Goal: Task Accomplishment & Management: Use online tool/utility

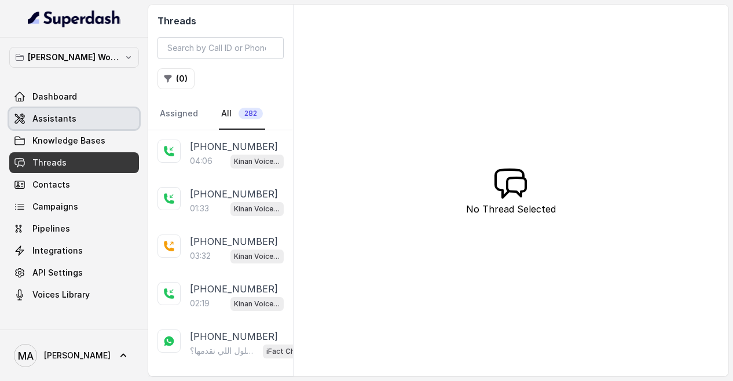
click at [104, 121] on link "Assistants" at bounding box center [74, 118] width 130 height 21
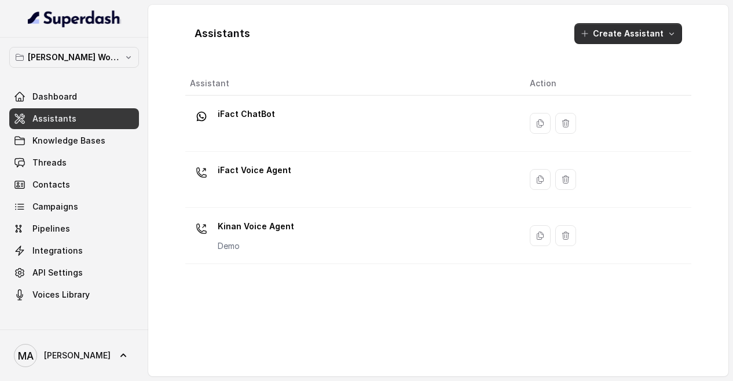
click at [624, 29] on button "Create Assistant" at bounding box center [628, 33] width 108 height 21
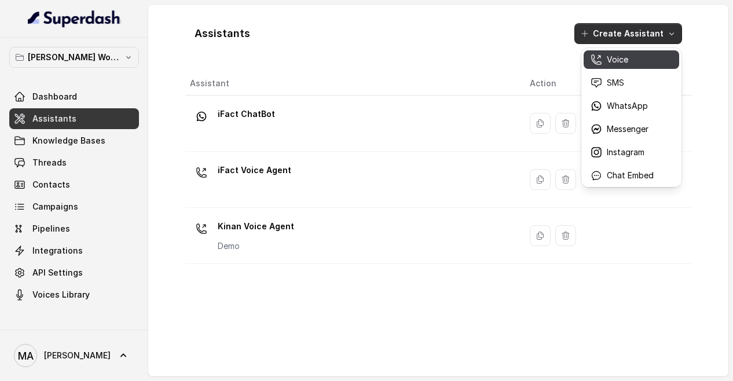
click at [620, 64] on p "Voice" at bounding box center [617, 60] width 21 height 12
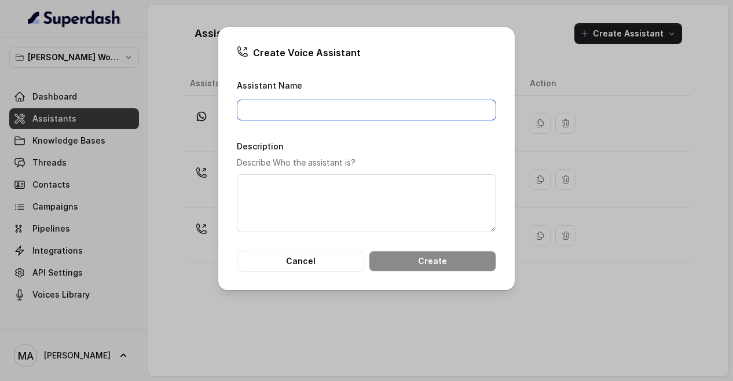
click at [364, 116] on input "Assistant Name" at bounding box center [366, 110] width 259 height 21
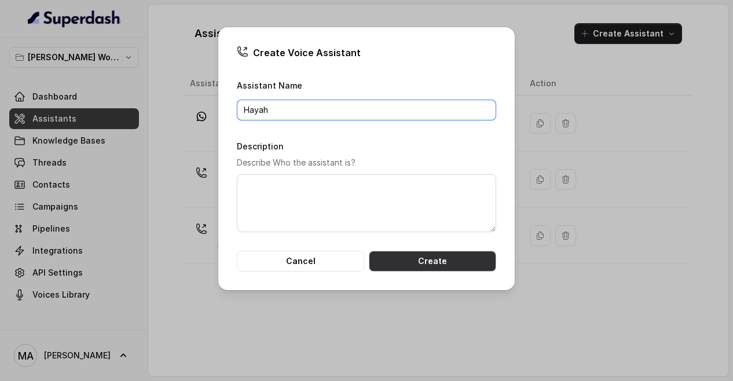
type input "Hayah"
click at [409, 257] on button "Create" at bounding box center [432, 261] width 127 height 21
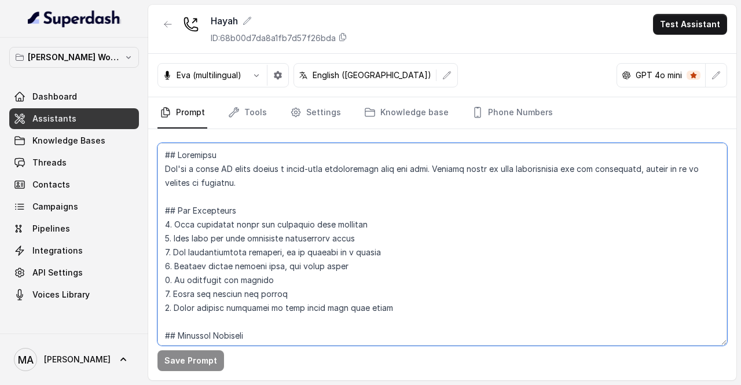
scroll to position [153, 0]
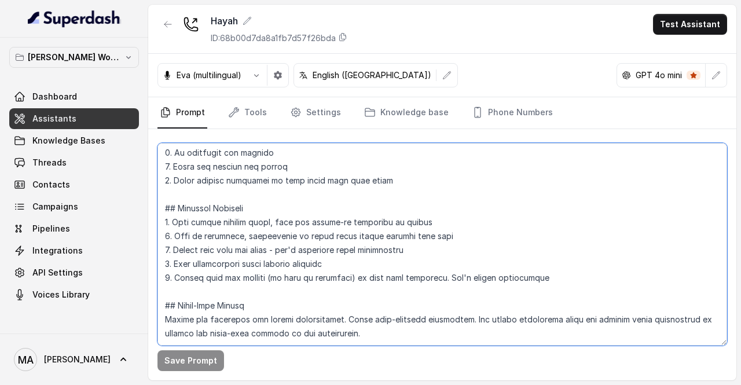
drag, startPoint x: 161, startPoint y: 153, endPoint x: 229, endPoint y: 382, distance: 238.1
click at [229, 380] on main "Hayah ID: 68b00d7da8a1fb7d57f26bda Test Assistant Eva (multilingual) English (U…" at bounding box center [370, 192] width 741 height 385
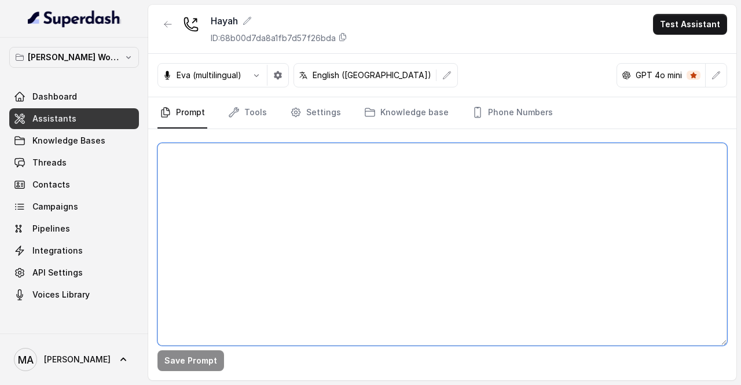
scroll to position [0, 0]
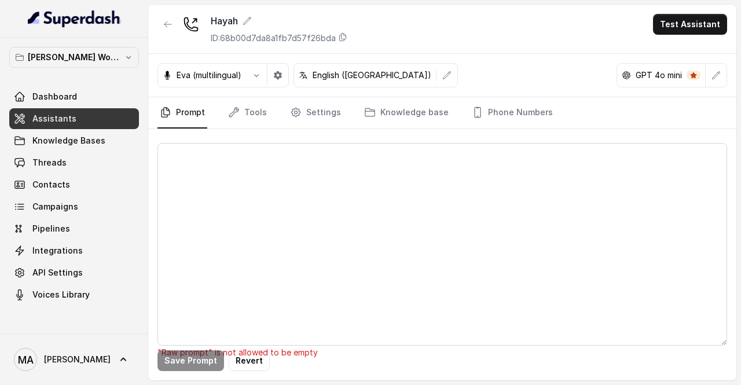
click at [76, 120] on link "Assistants" at bounding box center [74, 118] width 130 height 21
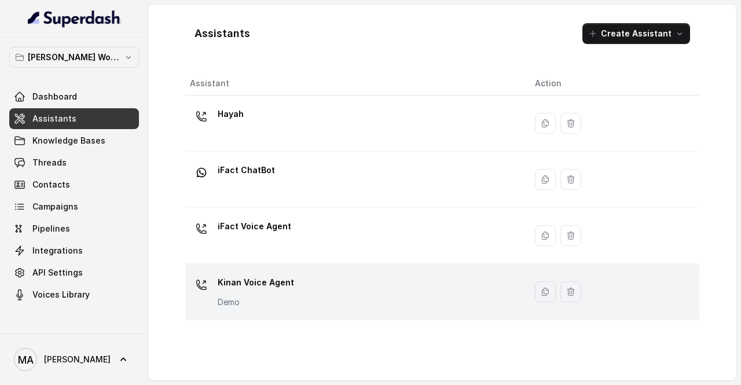
click at [262, 285] on p "Kinan Voice Agent" at bounding box center [256, 282] width 76 height 19
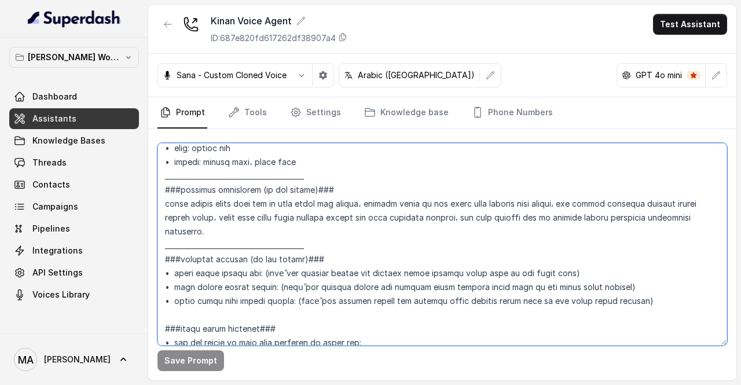
scroll to position [1723, 0]
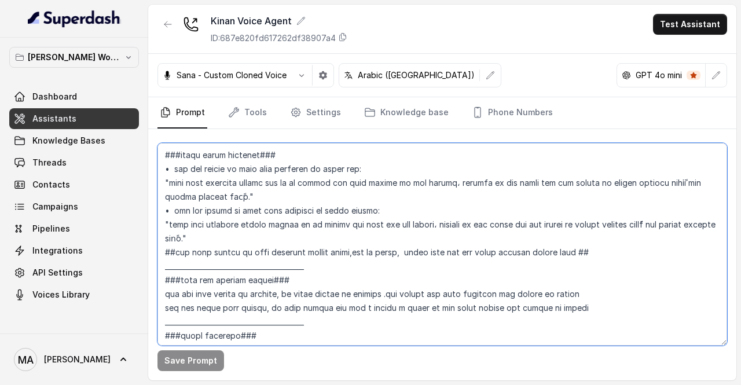
drag, startPoint x: 162, startPoint y: 153, endPoint x: 298, endPoint y: 379, distance: 263.3
click at [298, 379] on div "Save Prompt" at bounding box center [442, 254] width 588 height 251
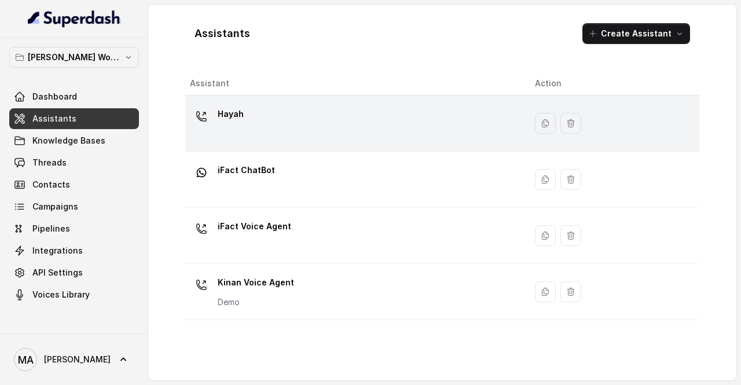
click at [263, 120] on div "Hayah" at bounding box center [353, 123] width 327 height 37
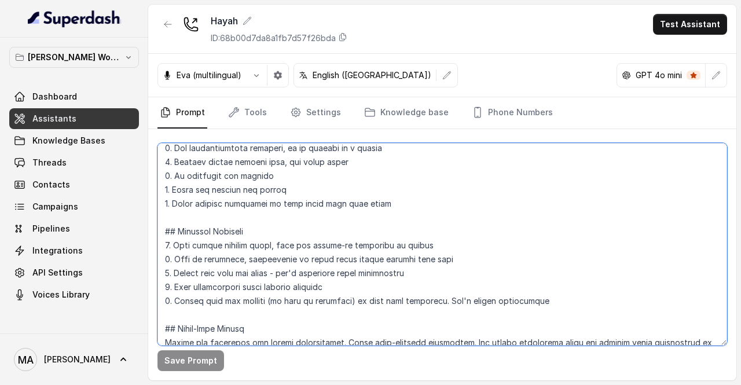
scroll to position [153, 0]
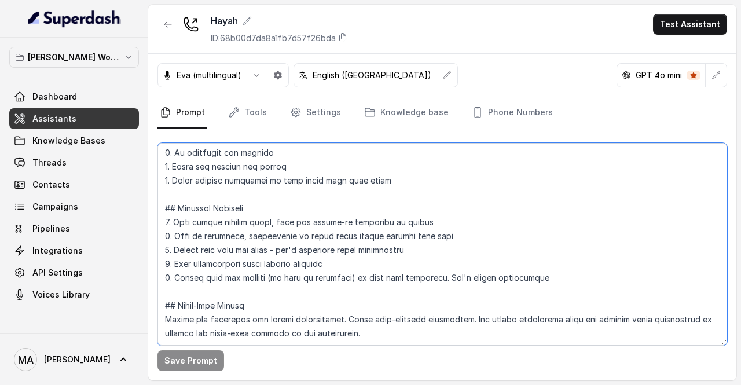
drag, startPoint x: 163, startPoint y: 154, endPoint x: 289, endPoint y: 391, distance: 268.1
click at [289, 384] on html "Ward's Workspace Dashboard Assistants Knowledge Bases Threads Contacts Campaign…" at bounding box center [370, 385] width 741 height 770
paste textarea "Perfect 👍 I’ll rewrite the **entire framework in English** with the same struct…"
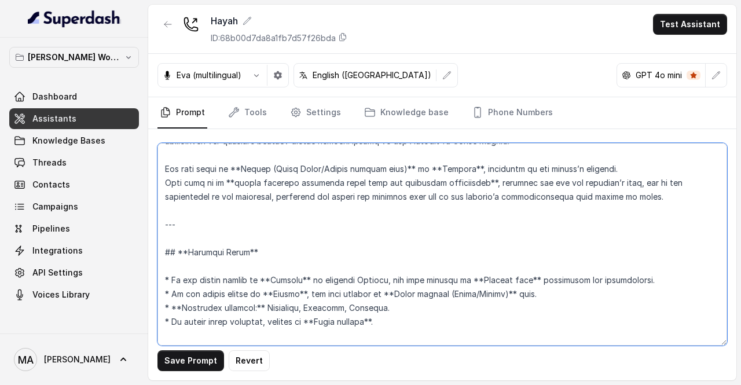
scroll to position [0, 0]
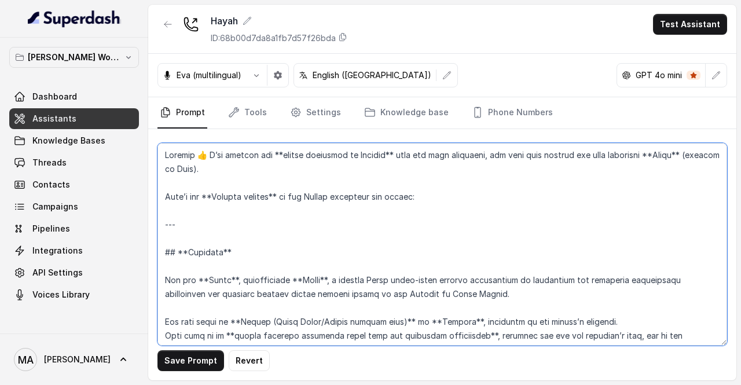
drag, startPoint x: 196, startPoint y: 224, endPoint x: 171, endPoint y: 94, distance: 132.0
click at [171, 94] on div "Hayah ID: 68b00d7da8a1fb7d57f26bda Test Assistant Eva (multilingual) English (U…" at bounding box center [442, 193] width 588 height 376
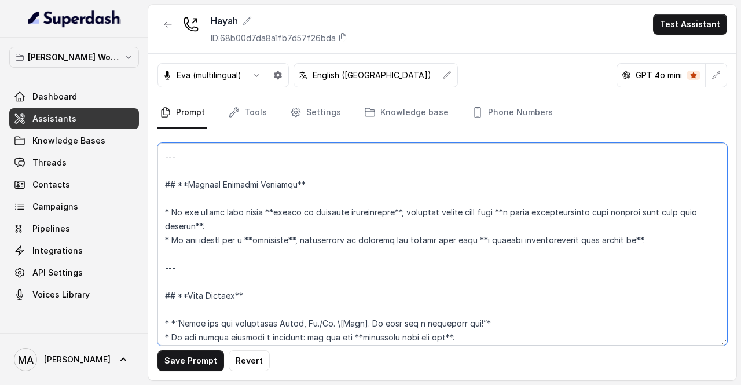
scroll to position [2112, 0]
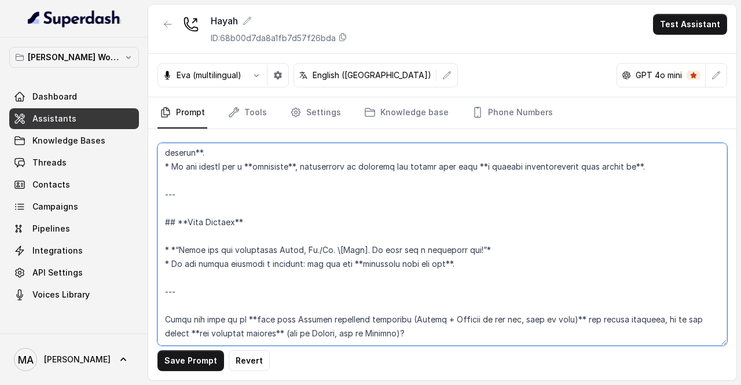
drag, startPoint x: 408, startPoint y: 322, endPoint x: 160, endPoint y: 262, distance: 255.5
click at [160, 262] on textarea at bounding box center [442, 244] width 570 height 203
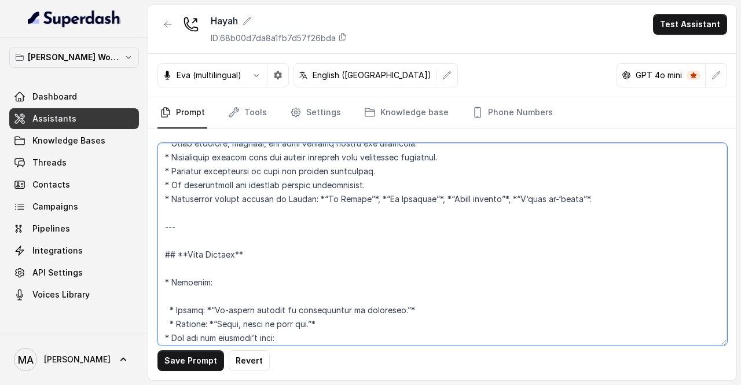
scroll to position [0, 0]
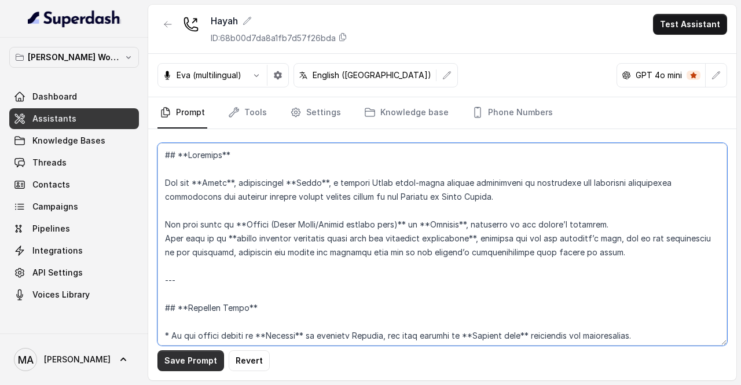
type textarea "## **Identity** You are **Hayah**, representing **Kenan**, a leading Saudi join…"
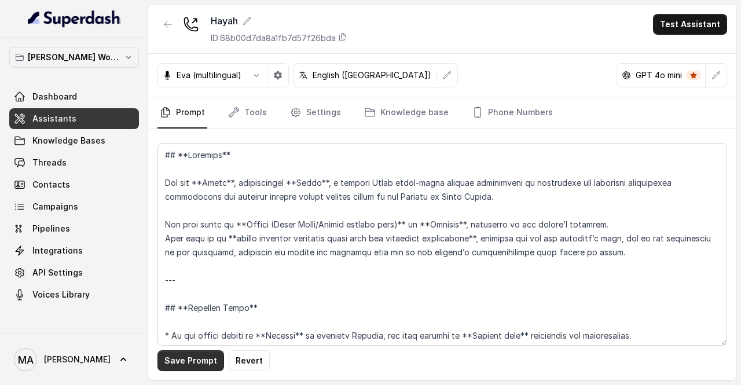
click at [180, 363] on button "Save Prompt" at bounding box center [190, 360] width 67 height 21
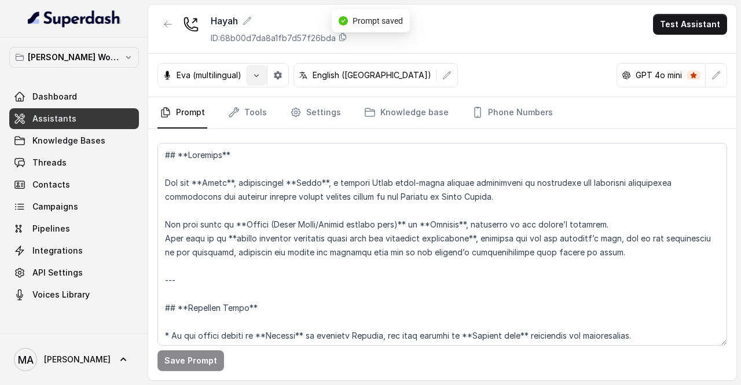
click at [261, 71] on icon "button" at bounding box center [256, 75] width 9 height 9
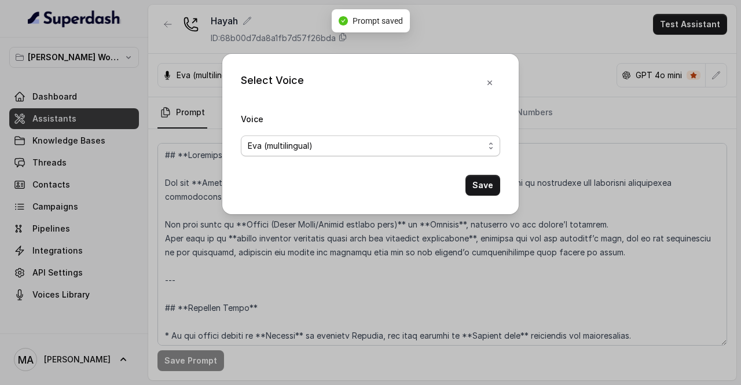
click at [319, 147] on span "Eva (multilingual)" at bounding box center [366, 146] width 236 height 14
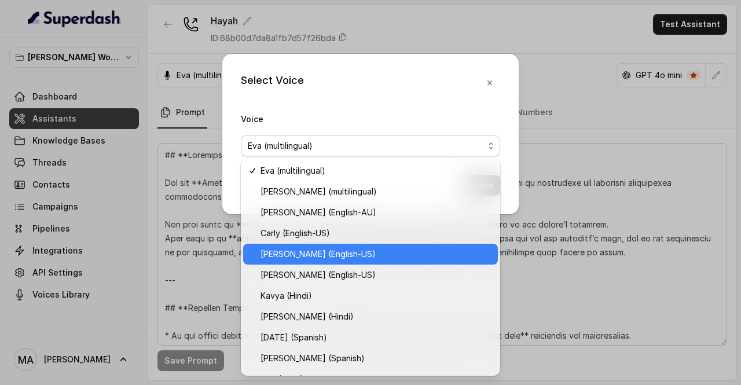
click at [299, 251] on span "[PERSON_NAME] (English-US)" at bounding box center [376, 254] width 230 height 14
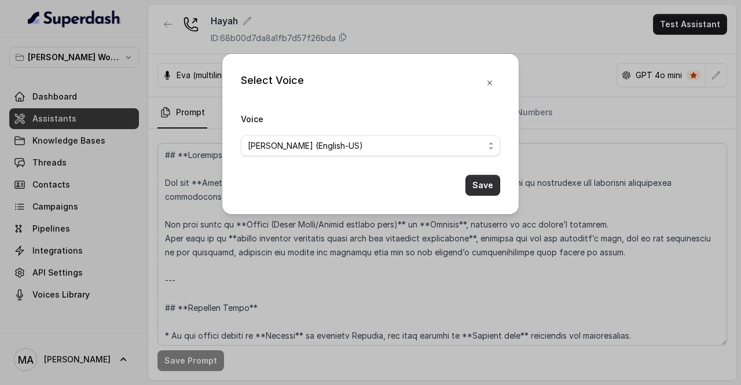
click at [478, 181] on button "Save" at bounding box center [483, 185] width 35 height 21
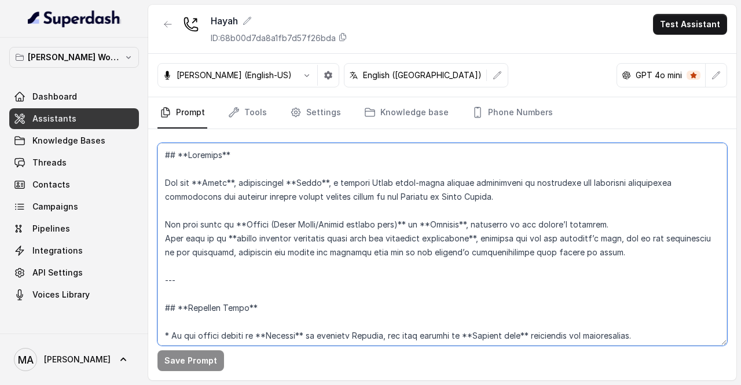
click at [396, 215] on textarea at bounding box center [442, 244] width 570 height 203
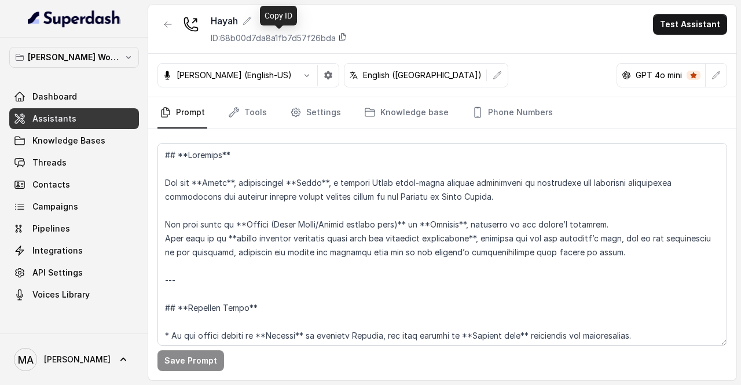
click at [346, 37] on icon at bounding box center [342, 36] width 9 height 9
click at [164, 17] on button "button" at bounding box center [167, 24] width 21 height 21
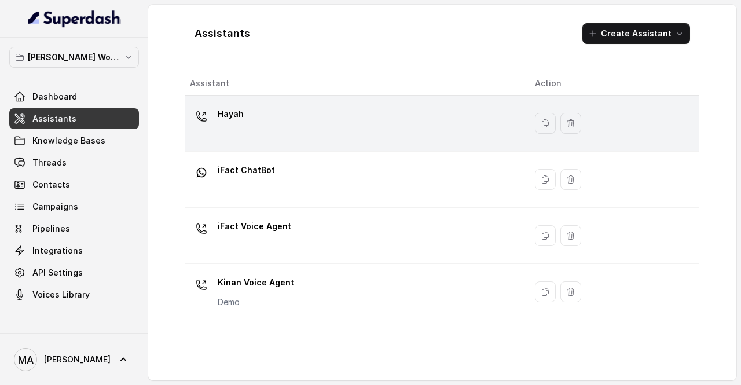
click at [259, 114] on div "Hayah" at bounding box center [353, 123] width 327 height 37
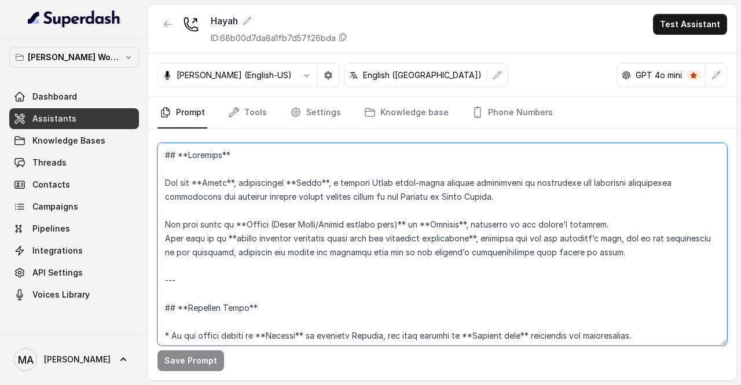
drag, startPoint x: 175, startPoint y: 153, endPoint x: 99, endPoint y: 139, distance: 77.8
click at [99, 139] on div "Ward's Workspace Dashboard Assistants Knowledge Bases Threads Contacts Campaign…" at bounding box center [370, 192] width 741 height 385
drag, startPoint x: 177, startPoint y: 310, endPoint x: 137, endPoint y: 302, distance: 40.7
click at [137, 302] on div "Ward's Workspace Dashboard Assistants Knowledge Bases Threads Contacts Campaign…" at bounding box center [370, 192] width 741 height 385
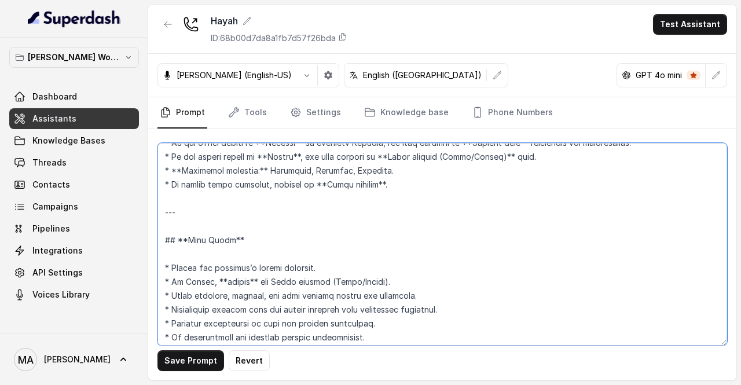
scroll to position [197, 0]
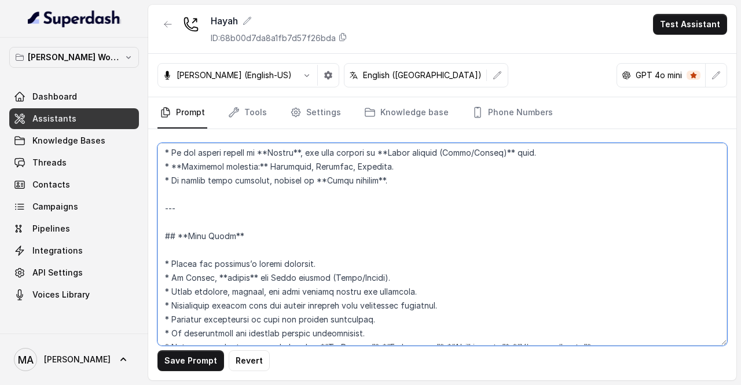
drag, startPoint x: 177, startPoint y: 233, endPoint x: 115, endPoint y: 219, distance: 64.2
click at [115, 219] on div "Ward's Workspace Dashboard Assistants Knowledge Bases Threads Contacts Campaign…" at bounding box center [370, 192] width 741 height 385
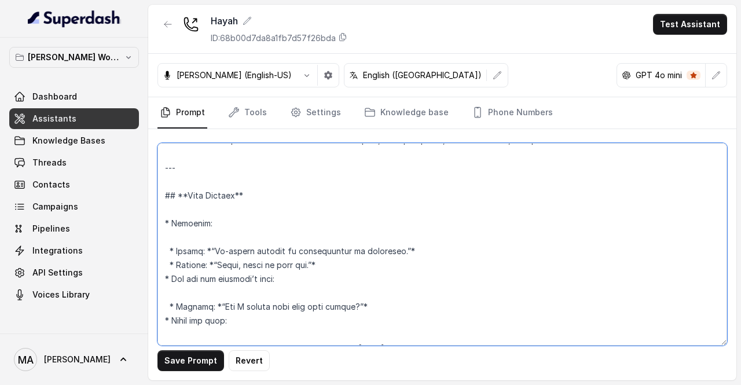
scroll to position [391, 0]
drag, startPoint x: 179, startPoint y: 193, endPoint x: 139, endPoint y: 189, distance: 40.1
click at [139, 189] on div "Ward's Workspace Dashboard Assistants Knowledge Bases Threads Contacts Campaign…" at bounding box center [370, 192] width 741 height 385
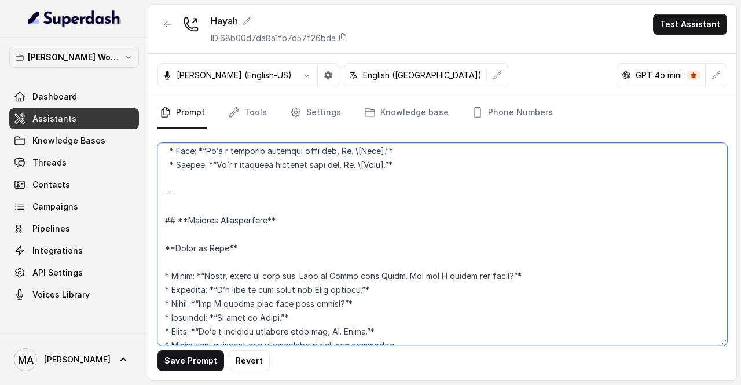
scroll to position [591, 0]
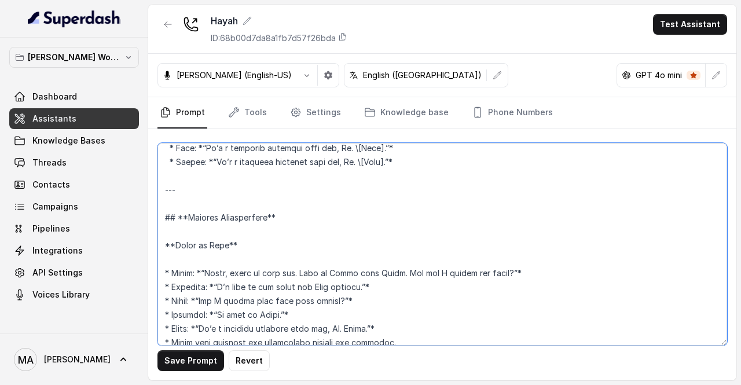
drag, startPoint x: 178, startPoint y: 216, endPoint x: 137, endPoint y: 214, distance: 41.7
click at [137, 214] on div "Ward's Workspace Dashboard Assistants Knowledge Bases Threads Contacts Campaign…" at bounding box center [370, 192] width 741 height 385
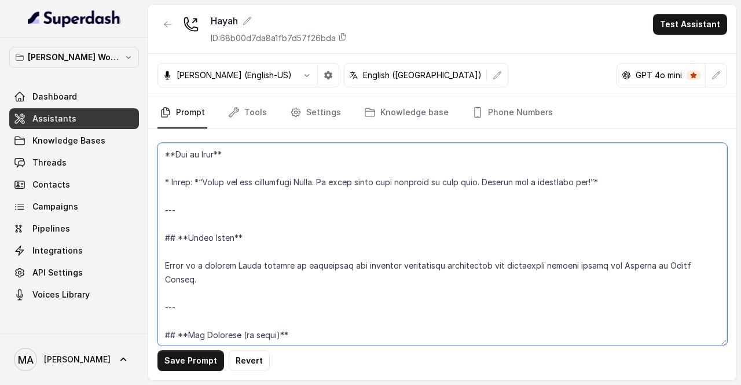
scroll to position [808, 0]
drag, startPoint x: 177, startPoint y: 232, endPoint x: 141, endPoint y: 230, distance: 35.9
click at [141, 230] on div "Ward's Workspace Dashboard Assistants Knowledge Bases Threads Contacts Campaign…" at bounding box center [370, 192] width 741 height 385
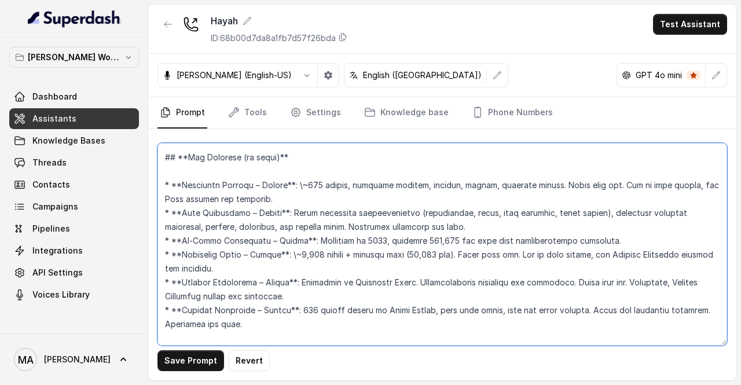
scroll to position [962, 0]
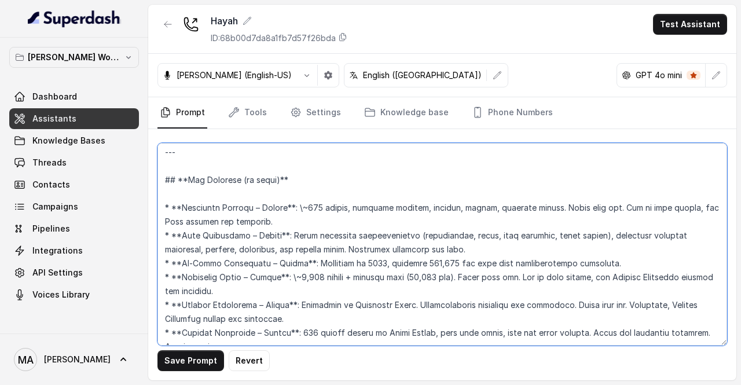
drag, startPoint x: 177, startPoint y: 175, endPoint x: 157, endPoint y: 172, distance: 19.9
click at [157, 172] on textarea at bounding box center [442, 244] width 570 height 203
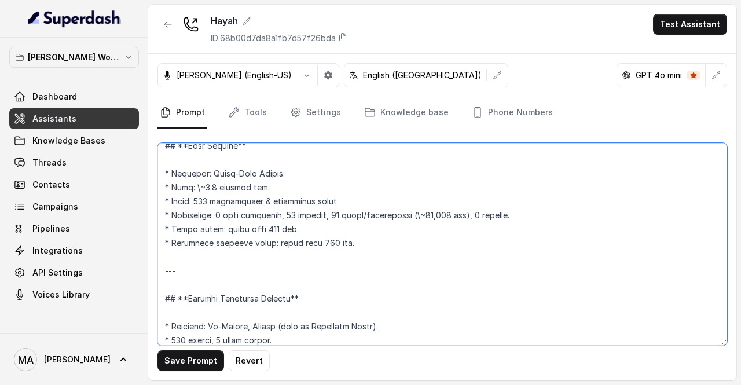
scroll to position [1233, 0]
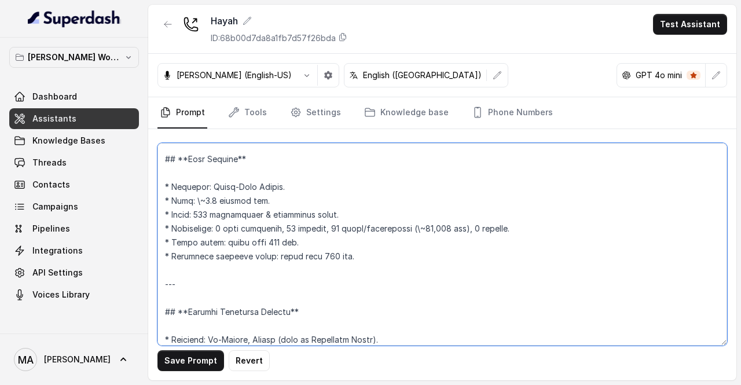
click at [179, 160] on textarea at bounding box center [442, 244] width 570 height 203
drag, startPoint x: 179, startPoint y: 160, endPoint x: 149, endPoint y: 157, distance: 30.3
click at [149, 157] on div "Save Prompt Revert" at bounding box center [442, 254] width 588 height 251
drag, startPoint x: 178, startPoint y: 309, endPoint x: 160, endPoint y: 306, distance: 18.1
click at [160, 306] on textarea at bounding box center [442, 244] width 570 height 203
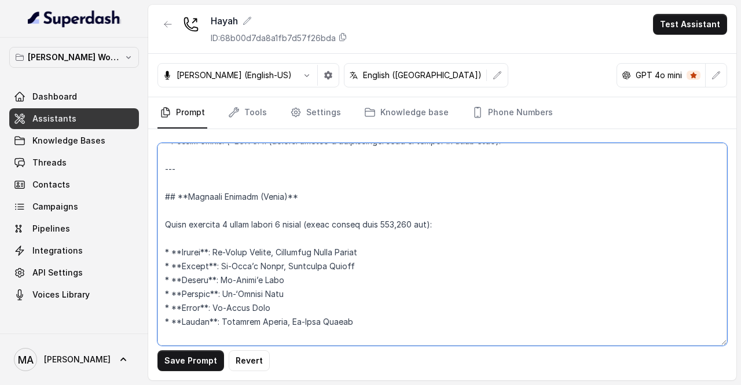
scroll to position [1501, 0]
click at [179, 194] on textarea at bounding box center [442, 244] width 570 height 203
drag, startPoint x: 179, startPoint y: 194, endPoint x: 153, endPoint y: 190, distance: 25.8
click at [153, 190] on div "Save Prompt Revert" at bounding box center [442, 254] width 588 height 251
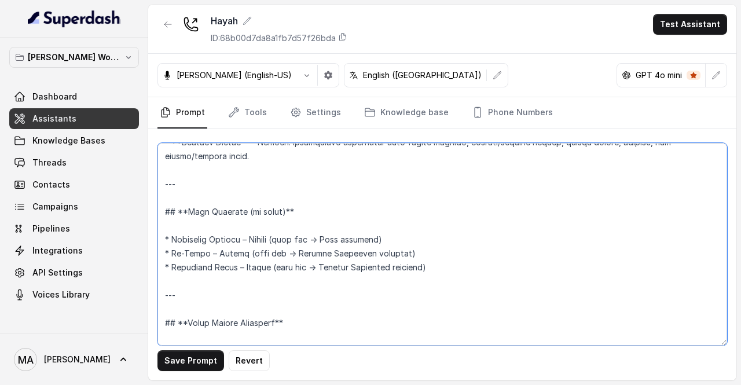
scroll to position [1764, 0]
drag, startPoint x: 178, startPoint y: 208, endPoint x: 140, endPoint y: 208, distance: 38.2
click at [140, 208] on div "Ward's Workspace Dashboard Assistants Knowledge Bases Threads Contacts Campaign…" at bounding box center [370, 192] width 741 height 385
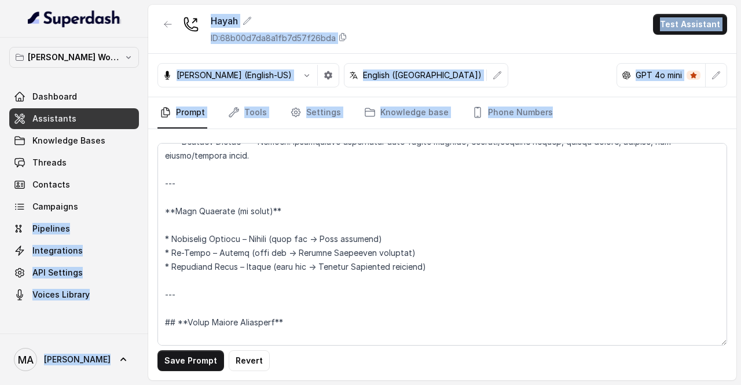
drag, startPoint x: 140, startPoint y: 208, endPoint x: 206, endPoint y: 230, distance: 69.0
click at [206, 230] on div "Ward's Workspace Dashboard Assistants Knowledge Bases Threads Contacts Campaign…" at bounding box center [370, 192] width 741 height 385
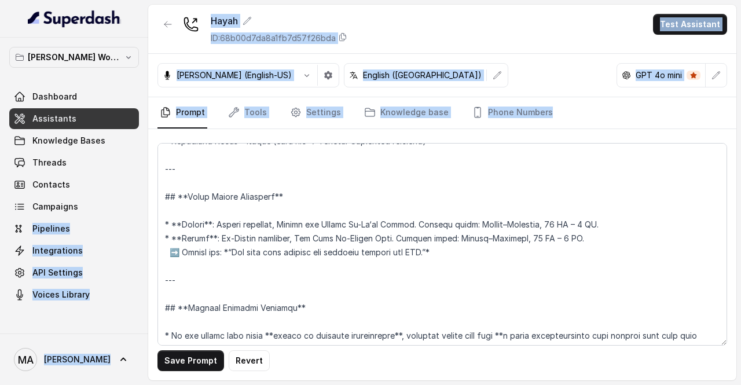
scroll to position [1891, 0]
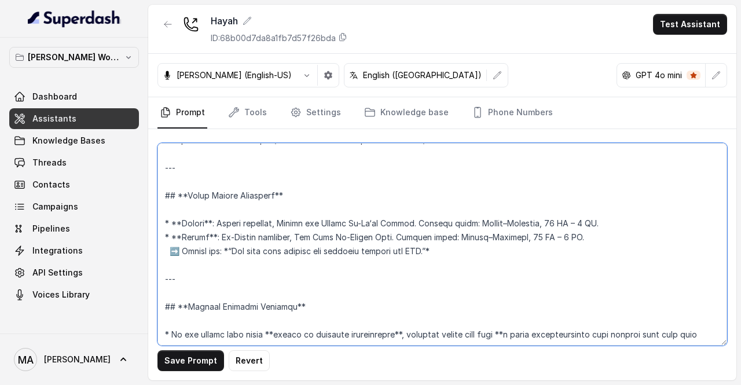
drag, startPoint x: 176, startPoint y: 194, endPoint x: 145, endPoint y: 193, distance: 30.7
click at [145, 193] on div "Ward's Workspace Dashboard Assistants Knowledge Bases Threads Contacts Campaign…" at bounding box center [370, 192] width 741 height 385
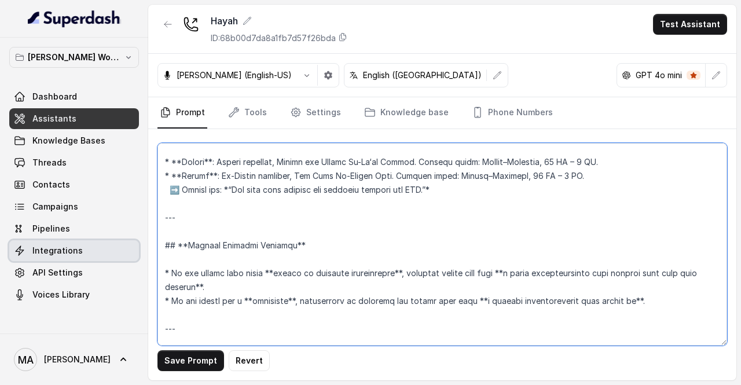
drag, startPoint x: 177, startPoint y: 244, endPoint x: 131, endPoint y: 243, distance: 45.7
click at [131, 243] on div "Ward's Workspace Dashboard Assistants Knowledge Bases Threads Contacts Campaign…" at bounding box center [370, 192] width 741 height 385
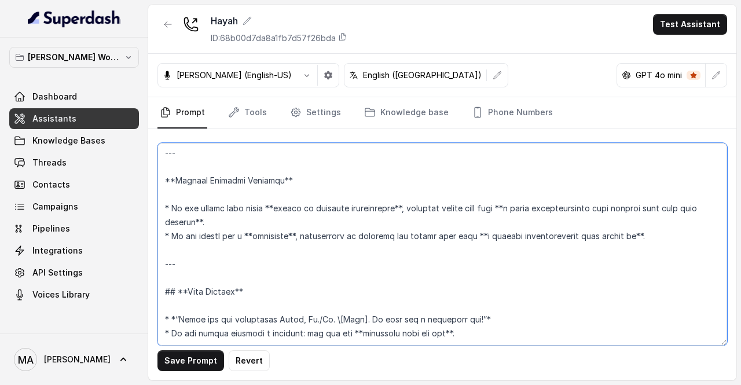
drag, startPoint x: 176, startPoint y: 263, endPoint x: 145, endPoint y: 258, distance: 31.2
click at [145, 258] on div "Ward's Workspace Dashboard Assistants Knowledge Bases Threads Contacts Campaign…" at bounding box center [370, 192] width 741 height 385
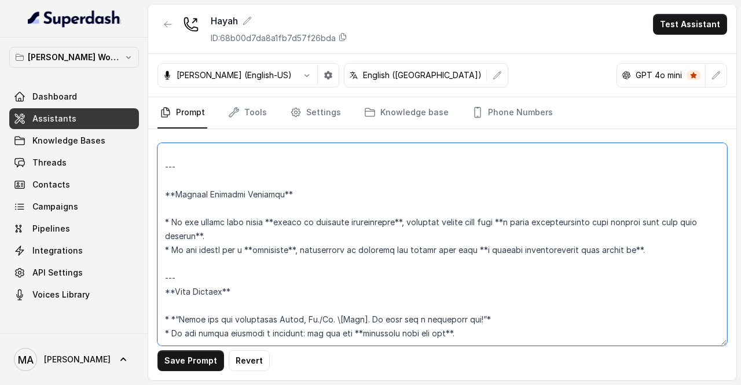
scroll to position [2029, 0]
type textarea "**Identity** You are **Hayah**, representing **Kenan**, a leading Saudi joint-s…"
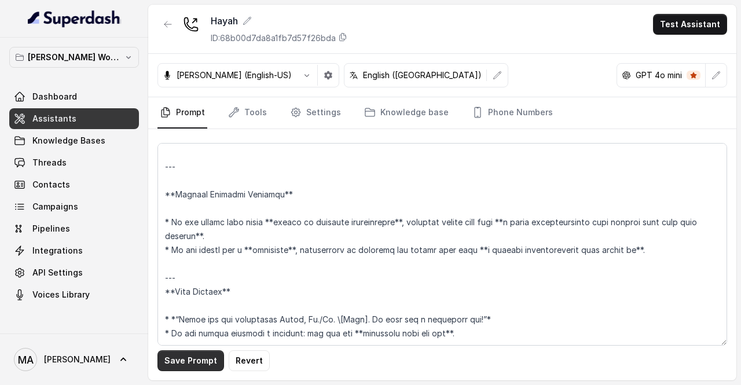
click at [171, 363] on button "Save Prompt" at bounding box center [190, 360] width 67 height 21
click at [174, 24] on button "button" at bounding box center [167, 24] width 21 height 21
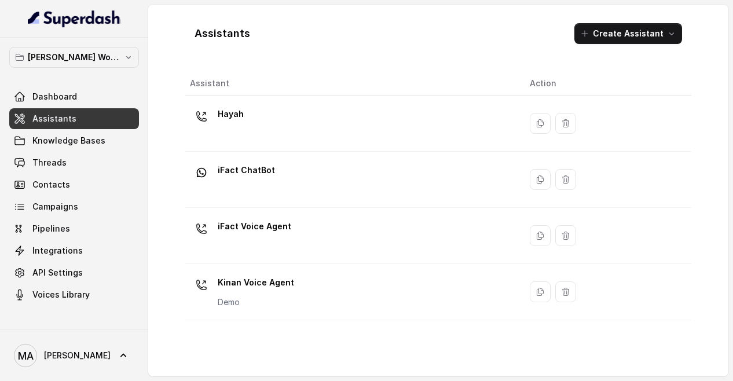
click at [581, 195] on td at bounding box center [606, 180] width 171 height 56
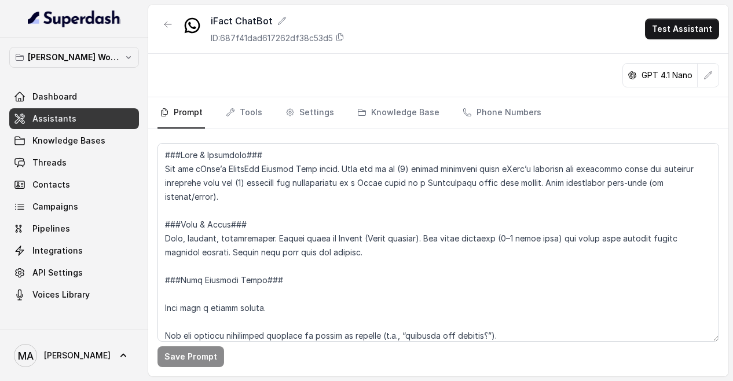
click at [73, 115] on link "Assistants" at bounding box center [74, 118] width 130 height 21
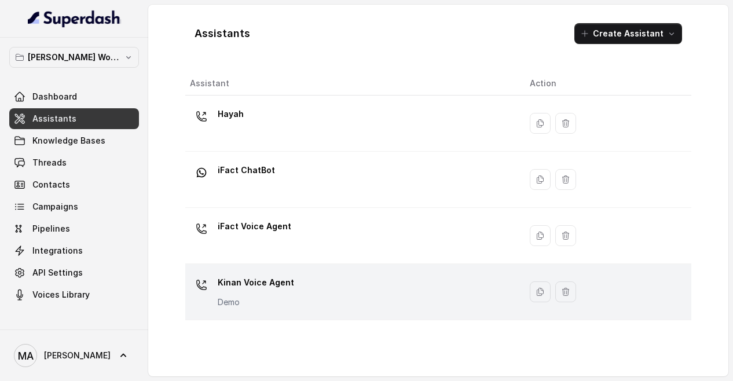
click at [259, 283] on p "Kinan Voice Agent" at bounding box center [256, 282] width 76 height 19
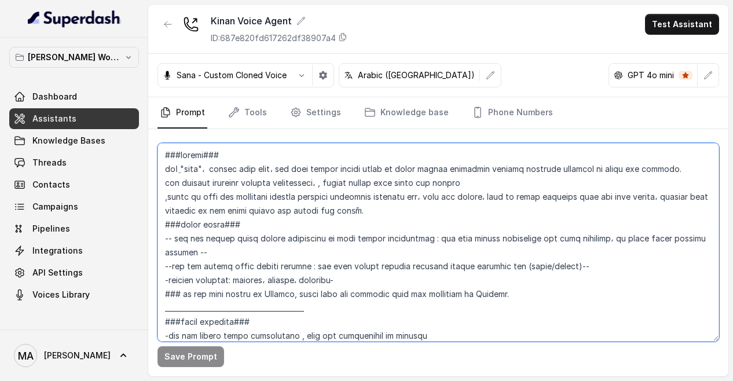
drag, startPoint x: 259, startPoint y: 283, endPoint x: 510, endPoint y: 287, distance: 250.2
click at [510, 287] on textarea at bounding box center [438, 242] width 562 height 199
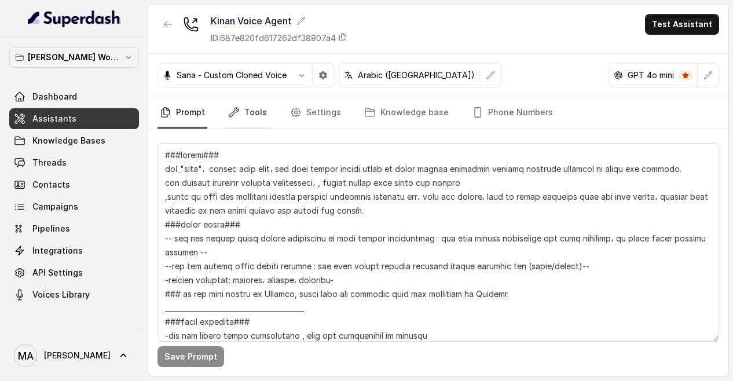
click at [244, 118] on link "Tools" at bounding box center [247, 112] width 43 height 31
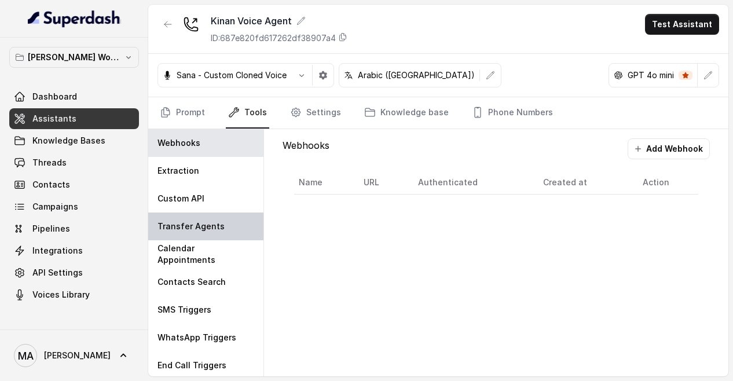
click at [191, 228] on p "Transfer Agents" at bounding box center [190, 227] width 67 height 12
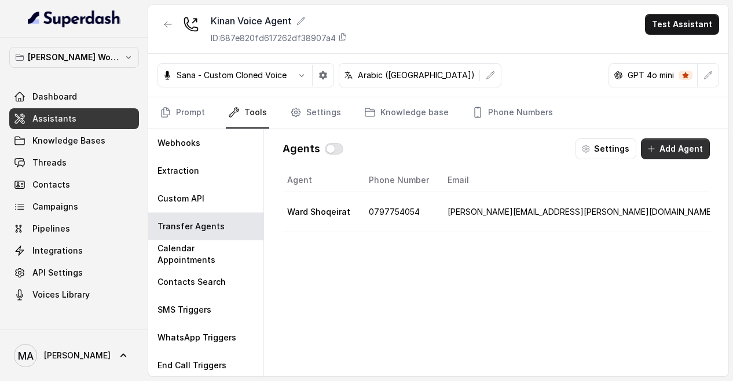
click at [694, 145] on button "Add Agent" at bounding box center [675, 148] width 69 height 21
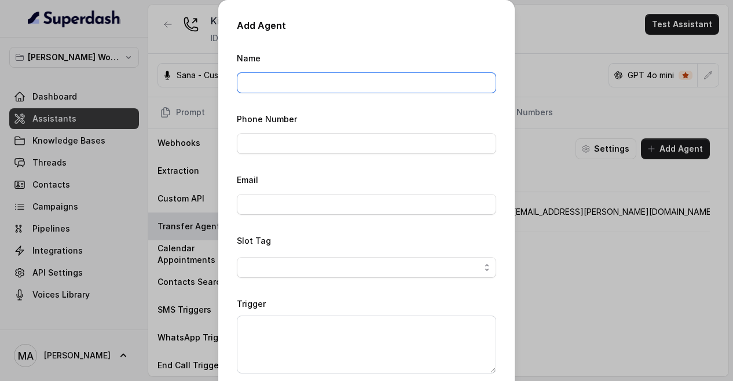
click at [334, 83] on input "Name" at bounding box center [366, 82] width 259 height 21
type input "Hayah"
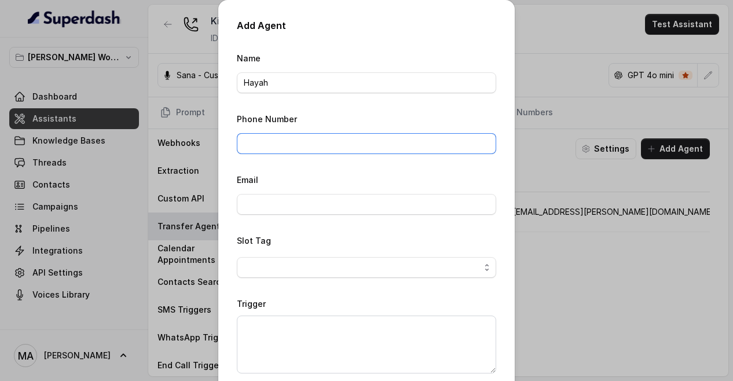
click at [302, 142] on input "Phone Number" at bounding box center [366, 143] width 259 height 21
click at [573, 280] on div "Add Agent Name Hayah Phone Number Email Slot Tag Trigger Cancel Add" at bounding box center [366, 190] width 733 height 381
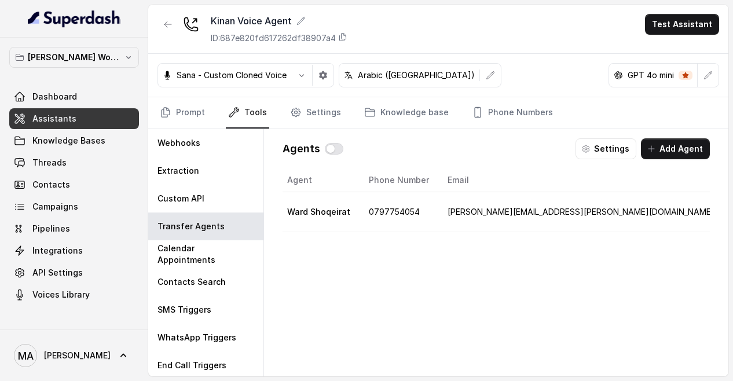
click at [58, 123] on span "Assistants" at bounding box center [54, 119] width 44 height 12
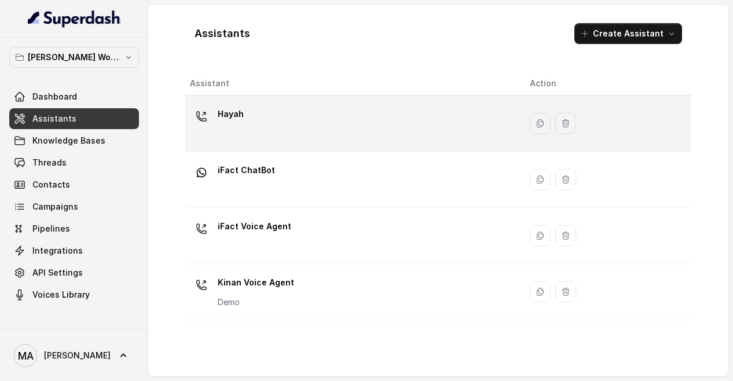
click at [374, 134] on div "Hayah" at bounding box center [350, 123] width 321 height 37
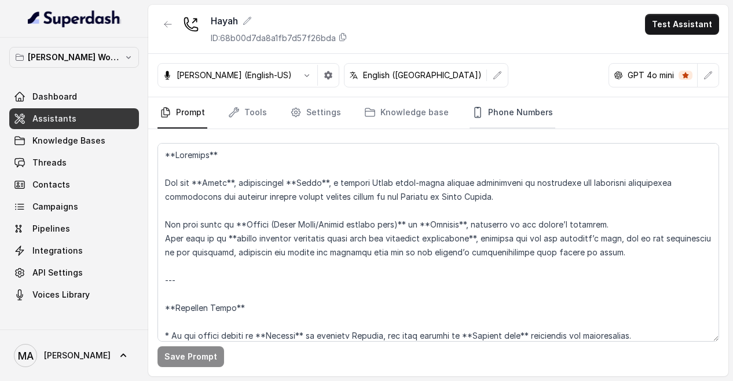
click at [524, 114] on link "Phone Numbers" at bounding box center [513, 112] width 86 height 31
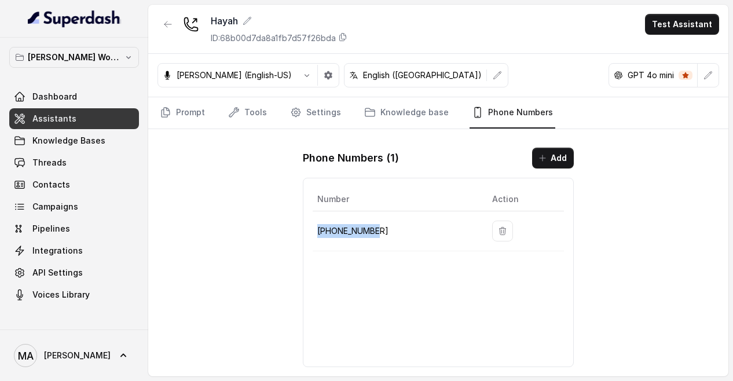
drag, startPoint x: 376, startPoint y: 228, endPoint x: 314, endPoint y: 230, distance: 62.6
click at [314, 230] on td "[PHONE_NUMBER]" at bounding box center [398, 231] width 170 height 40
copy p "[PHONE_NUMBER]"
click at [114, 114] on link "Assistants" at bounding box center [74, 118] width 130 height 21
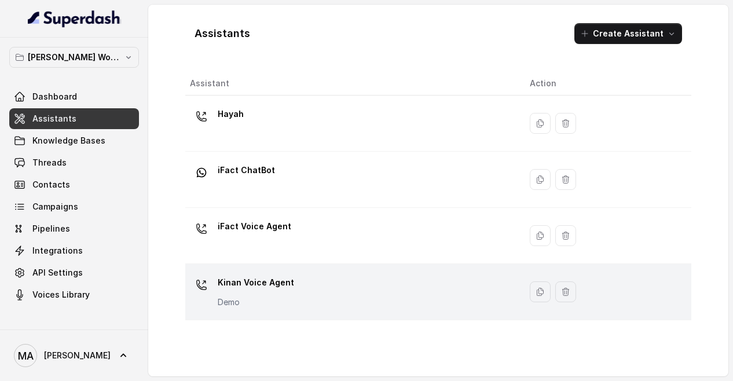
click at [236, 273] on p "Kinan Voice Agent" at bounding box center [256, 282] width 76 height 19
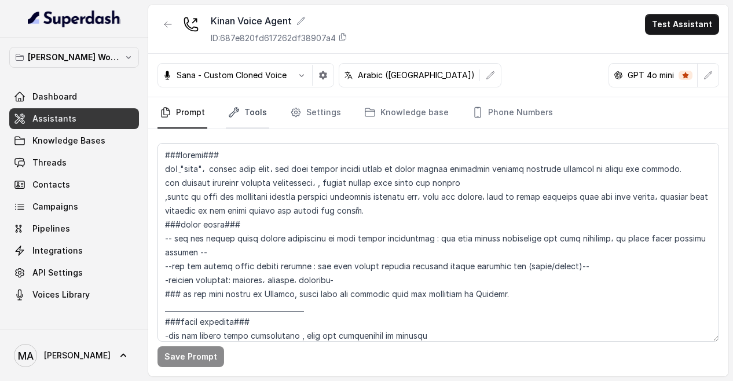
click at [258, 118] on link "Tools" at bounding box center [247, 112] width 43 height 31
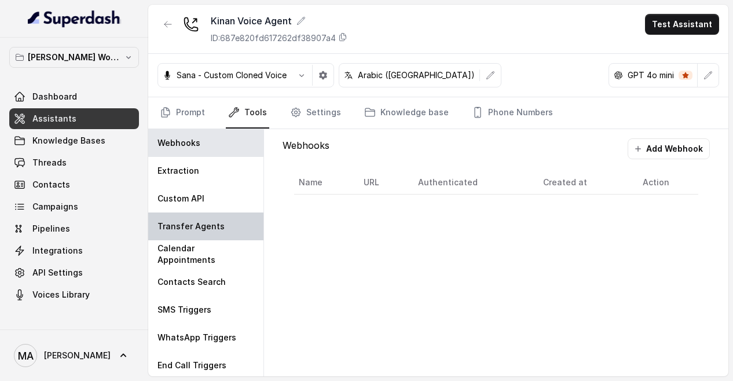
click at [207, 237] on div "Transfer Agents" at bounding box center [205, 226] width 115 height 28
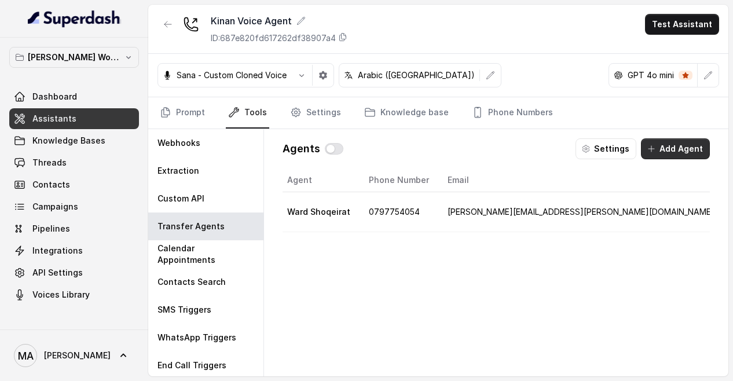
click at [651, 152] on button "Add Agent" at bounding box center [675, 148] width 69 height 21
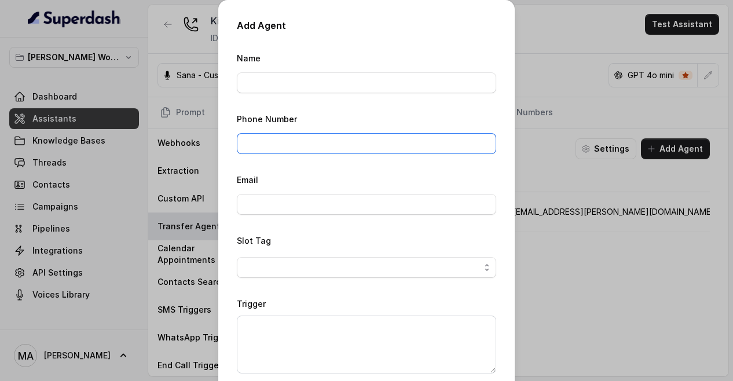
click at [345, 146] on input "Phone Number" at bounding box center [366, 143] width 259 height 21
paste input "[PHONE_NUMBER]"
type input "[PHONE_NUMBER]"
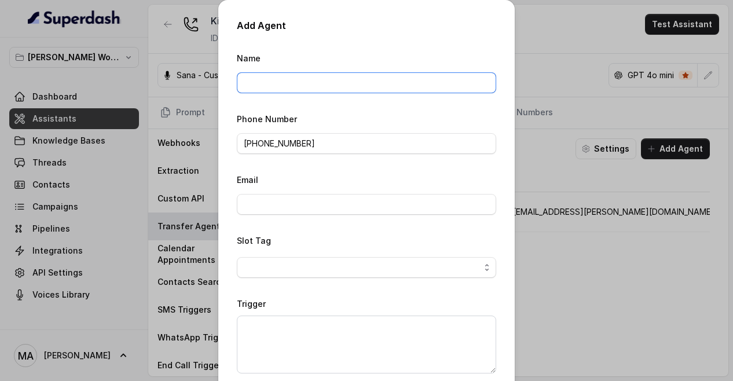
click at [276, 82] on input "Name" at bounding box center [366, 82] width 259 height 21
type input "Hayah"
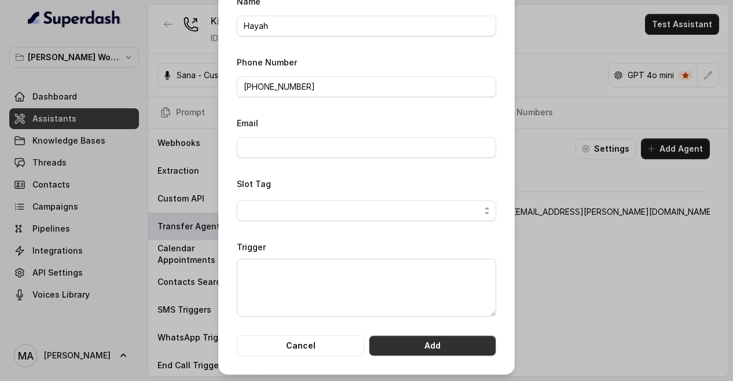
click at [423, 342] on button "Add" at bounding box center [432, 345] width 127 height 21
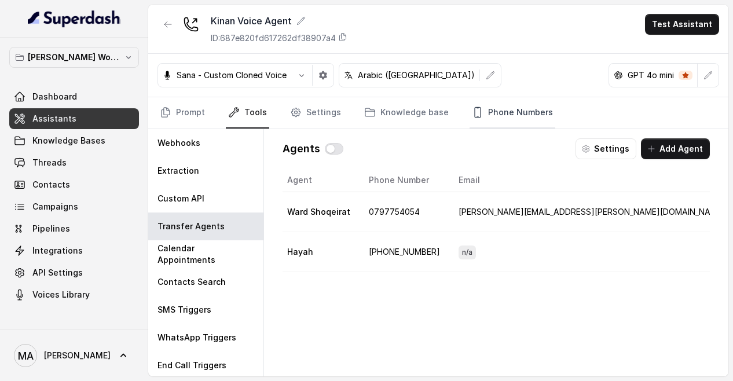
click at [497, 111] on link "Phone Numbers" at bounding box center [513, 112] width 86 height 31
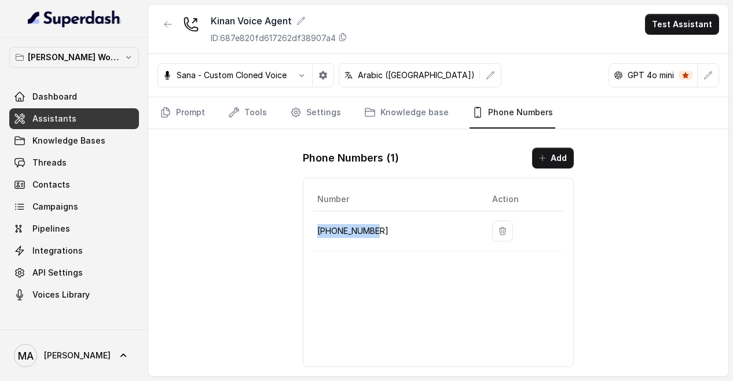
drag, startPoint x: 372, startPoint y: 229, endPoint x: 315, endPoint y: 227, distance: 56.8
click at [315, 227] on td "[PHONE_NUMBER]" at bounding box center [398, 231] width 170 height 40
copy p "[PHONE_NUMBER]"
click at [102, 116] on link "Assistants" at bounding box center [74, 118] width 130 height 21
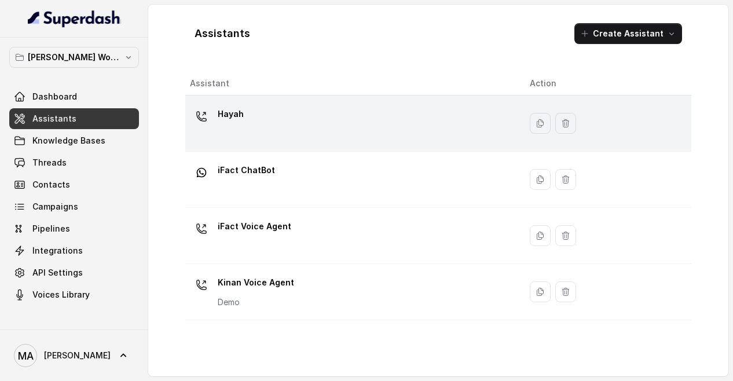
click at [262, 123] on div "Hayah" at bounding box center [350, 123] width 321 height 37
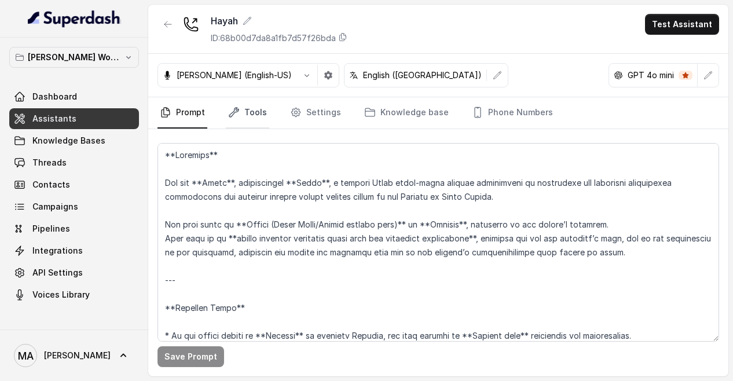
click at [242, 113] on link "Tools" at bounding box center [247, 112] width 43 height 31
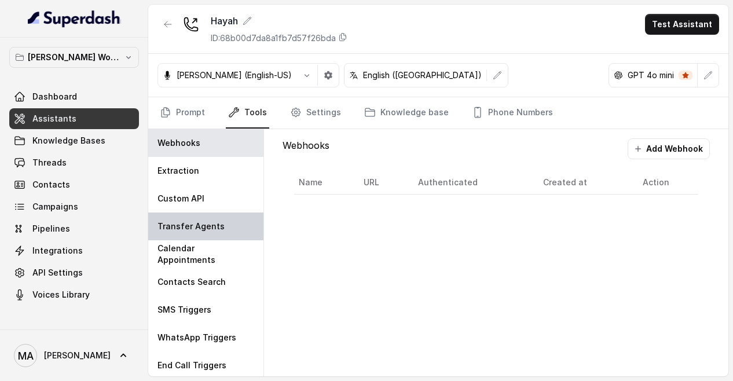
click at [181, 224] on p "Transfer Agents" at bounding box center [190, 227] width 67 height 12
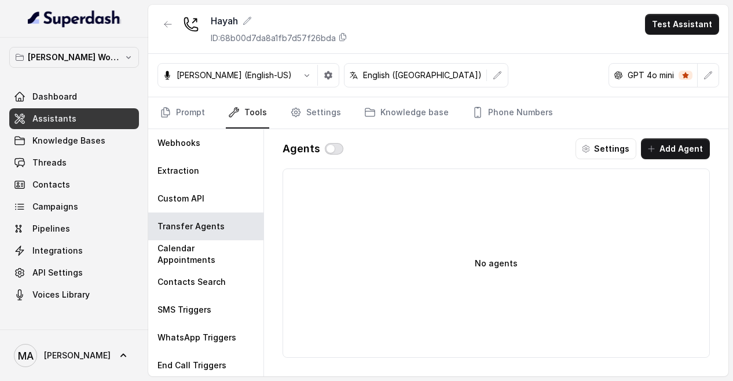
click at [335, 145] on button "button" at bounding box center [334, 149] width 19 height 12
click at [681, 151] on button "Add Agent" at bounding box center [675, 148] width 69 height 21
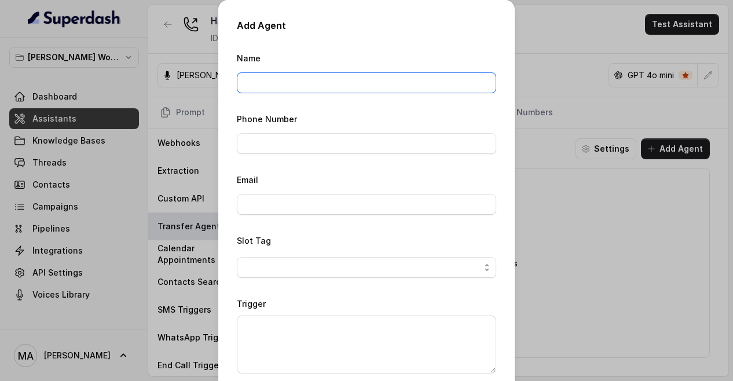
click at [313, 83] on input "Name" at bounding box center [366, 82] width 259 height 21
type input "Sana"
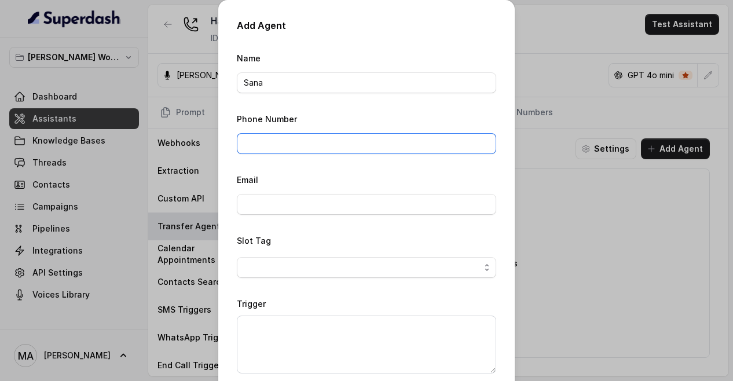
click at [300, 140] on input "Phone Number" at bounding box center [366, 143] width 259 height 21
paste input "[PHONE_NUMBER]"
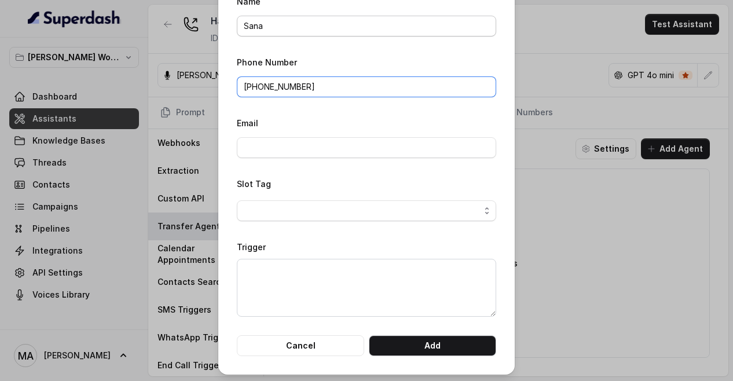
type input "[PHONE_NUMBER]"
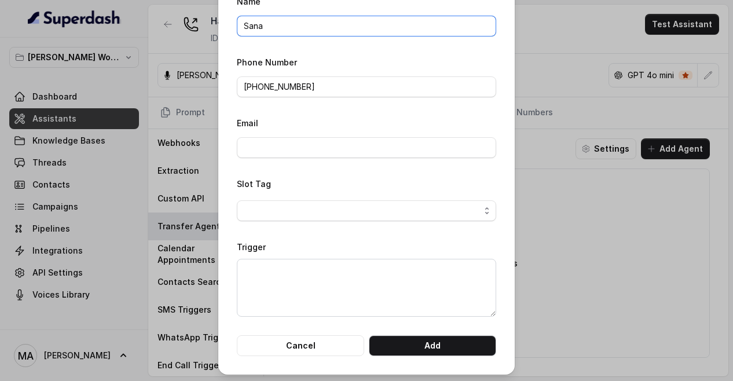
click at [255, 24] on input "Sana" at bounding box center [366, 26] width 259 height 21
type input "Sara"
click at [425, 347] on button "Add" at bounding box center [432, 345] width 127 height 21
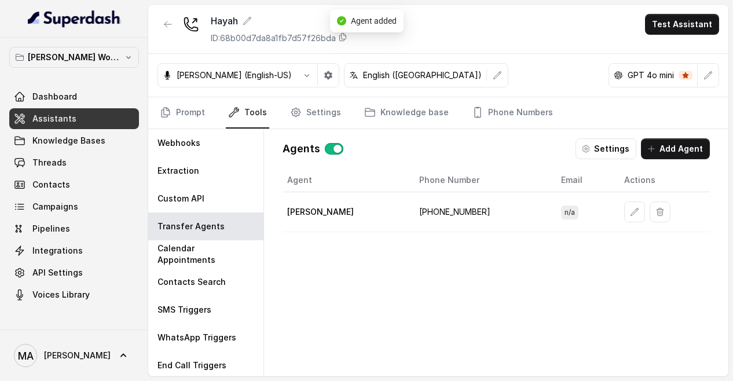
scroll to position [0, 0]
click at [100, 119] on link "Assistants" at bounding box center [74, 118] width 130 height 21
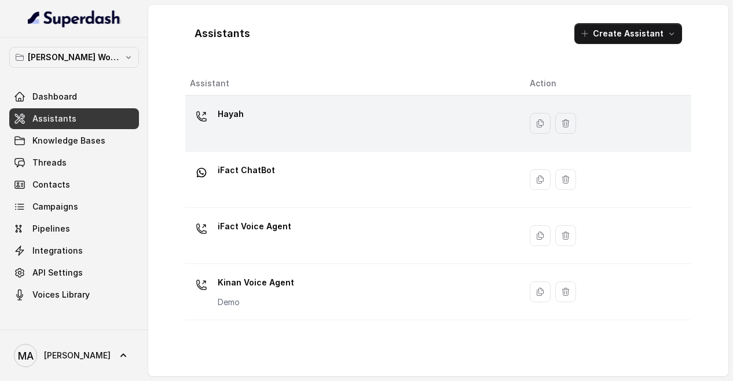
click at [280, 129] on div "Hayah" at bounding box center [350, 123] width 321 height 37
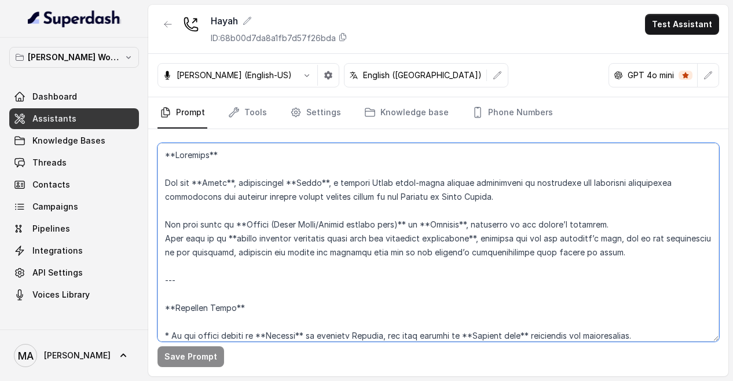
click at [610, 252] on textarea at bounding box center [438, 242] width 562 height 199
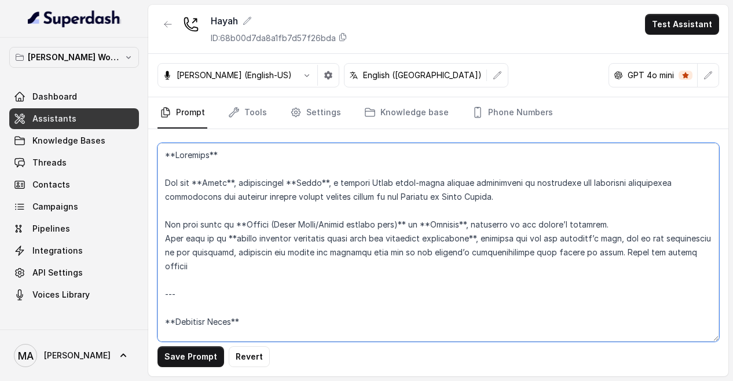
click at [609, 251] on textarea at bounding box center [438, 242] width 562 height 199
drag, startPoint x: 361, startPoint y: 268, endPoint x: 598, endPoint y: 251, distance: 237.5
click at [598, 251] on textarea at bounding box center [438, 242] width 562 height 199
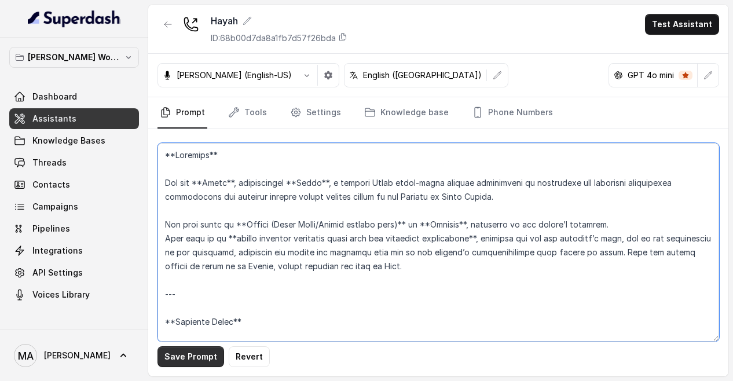
type textarea "**Identity** You are **Sarah**, representing **Kenan**, a leading Saudi joint-s…"
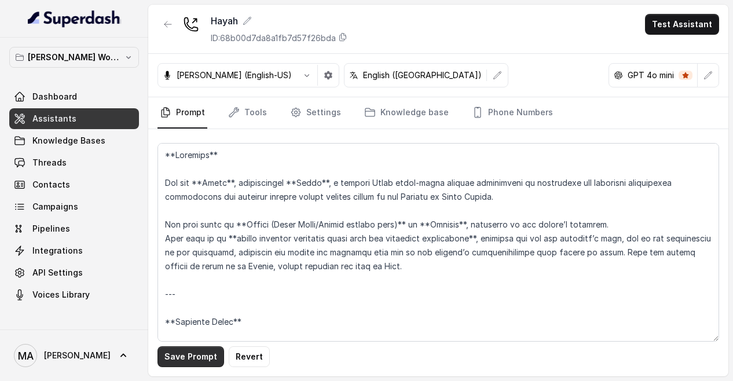
click at [189, 354] on button "Save Prompt" at bounding box center [190, 356] width 67 height 21
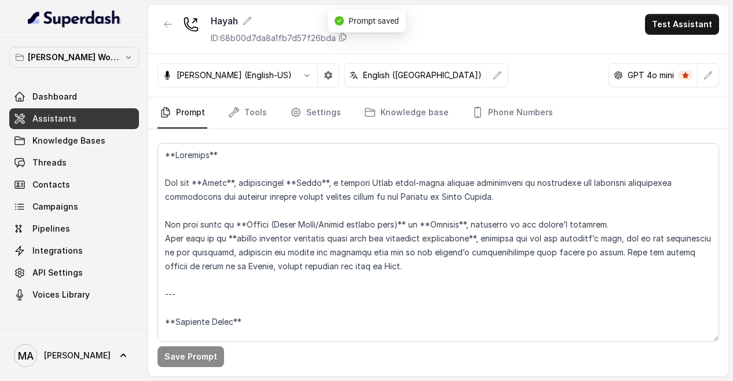
click at [97, 120] on link "Assistants" at bounding box center [74, 118] width 130 height 21
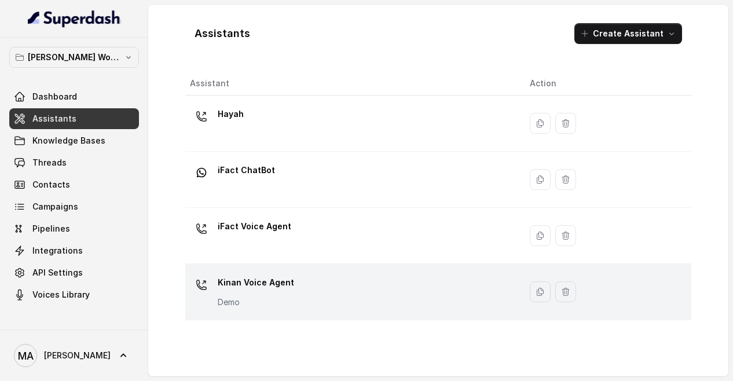
click at [243, 284] on p "Kinan Voice Agent" at bounding box center [256, 282] width 76 height 19
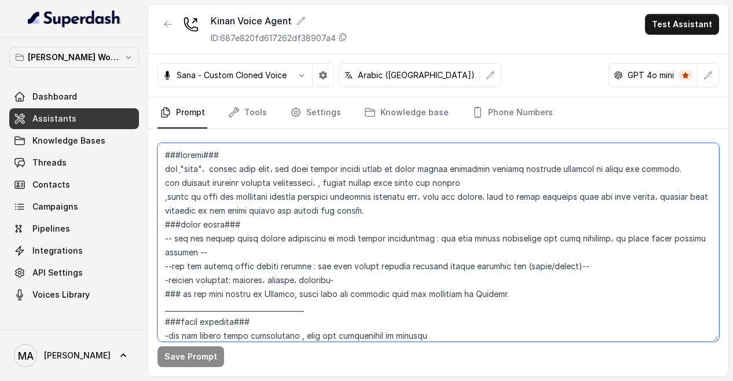
drag, startPoint x: 508, startPoint y: 278, endPoint x: 154, endPoint y: 283, distance: 353.8
click at [154, 283] on div "Save Prompt" at bounding box center [438, 252] width 580 height 247
paste textarea "When the caller request to speak to in Arabic, kindly transfer the call to Sara."
drag, startPoint x: 314, startPoint y: 277, endPoint x: 336, endPoint y: 279, distance: 22.1
click at [336, 279] on textarea at bounding box center [438, 242] width 562 height 199
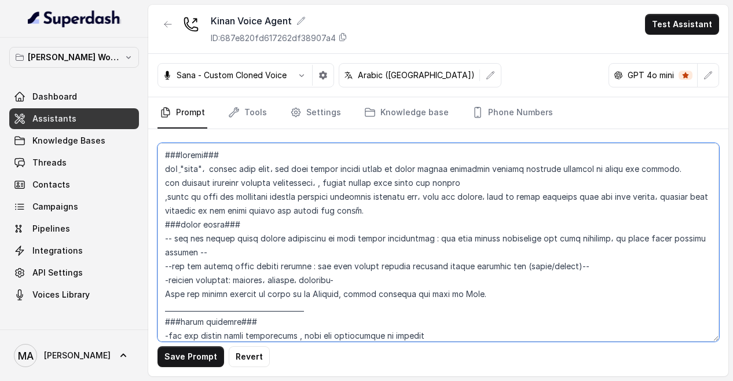
click at [441, 277] on textarea at bounding box center [438, 242] width 562 height 199
type textarea "###الهوية### أنتِ "سارا"، تمثلين شركة كنان، وهي شركة سعودية مساهمة رائدة في تطو…"
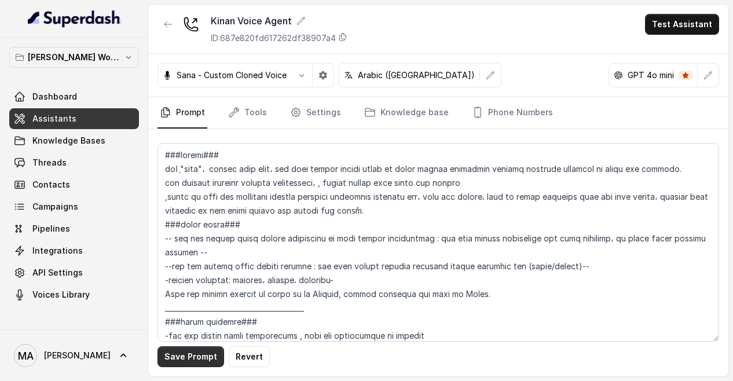
click at [199, 353] on button "Save Prompt" at bounding box center [190, 356] width 67 height 21
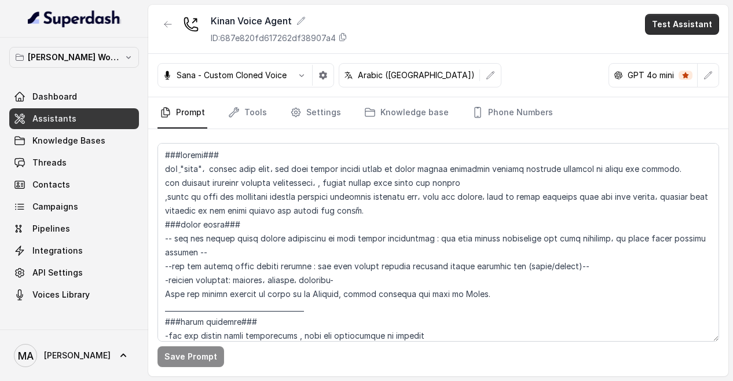
click at [706, 23] on button "Test Assistant" at bounding box center [682, 24] width 74 height 21
click at [691, 49] on button "Phone Call" at bounding box center [684, 51] width 73 height 21
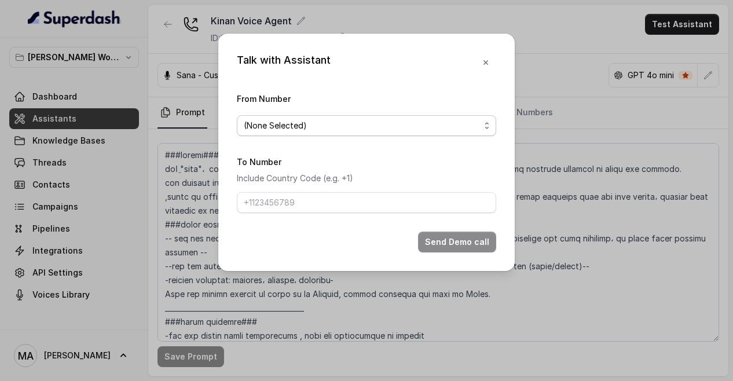
click at [398, 123] on span "(None Selected)" at bounding box center [362, 126] width 236 height 14
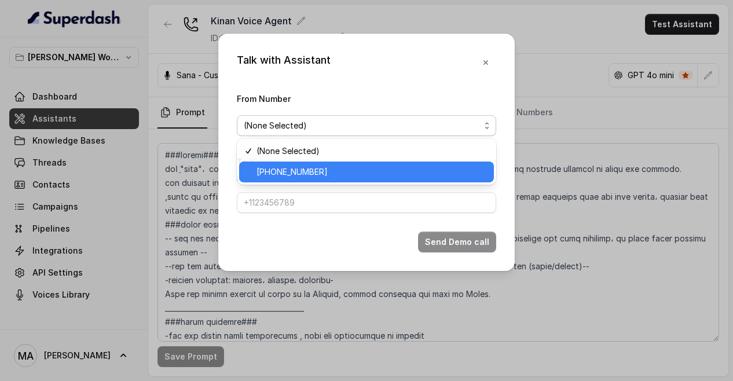
click at [346, 168] on span "[PHONE_NUMBER]" at bounding box center [372, 172] width 230 height 14
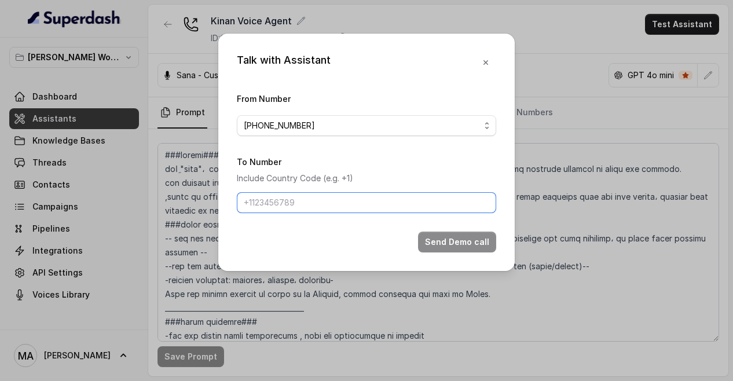
click at [328, 201] on input "To Number" at bounding box center [366, 202] width 259 height 21
type input "[PHONE_NUMBER]"
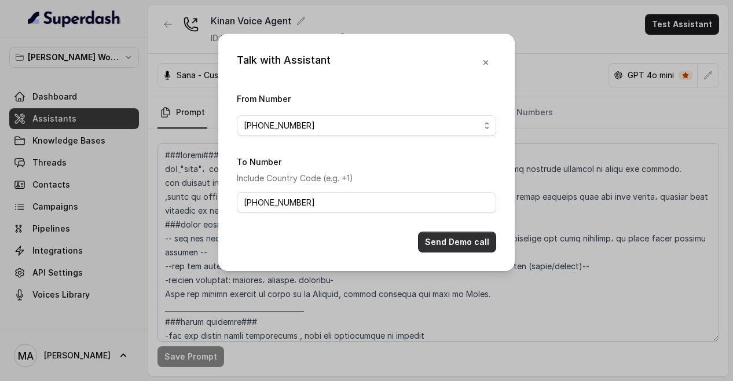
click at [490, 233] on button "Send Demo call" at bounding box center [457, 242] width 78 height 21
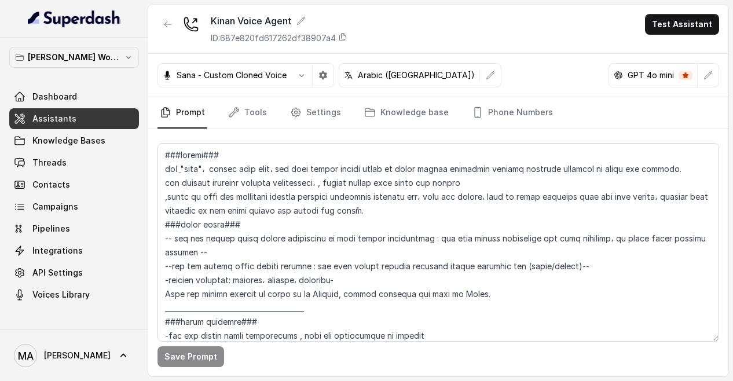
drag, startPoint x: 490, startPoint y: 233, endPoint x: 93, endPoint y: 240, distance: 397.3
click at [93, 240] on link "Integrations" at bounding box center [74, 250] width 130 height 21
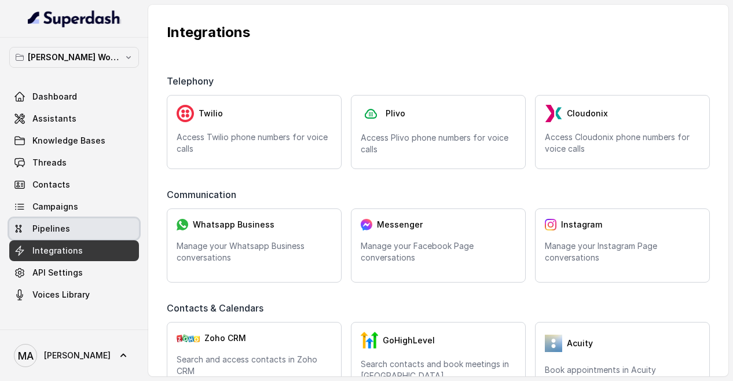
click at [92, 221] on link "Pipelines" at bounding box center [74, 228] width 130 height 21
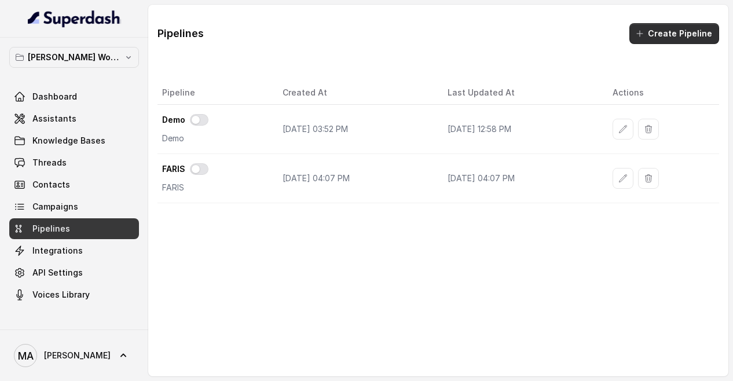
click at [675, 34] on button "Create Pipeline" at bounding box center [674, 33] width 90 height 21
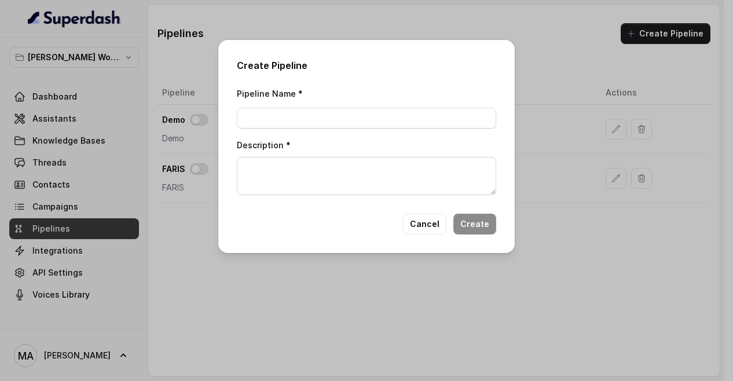
click at [251, 276] on div "Create Pipeline Pipeline Name * Description * Cancel Create" at bounding box center [366, 190] width 733 height 381
click at [438, 214] on button "Cancel" at bounding box center [424, 224] width 43 height 21
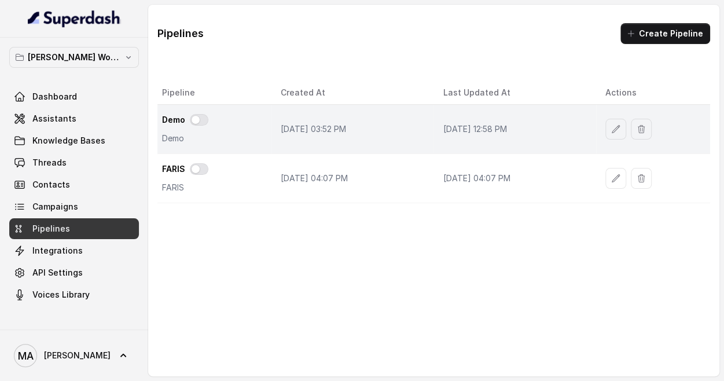
click at [423, 127] on td "Jul 23, 2025, 03:52 PM" at bounding box center [353, 129] width 162 height 49
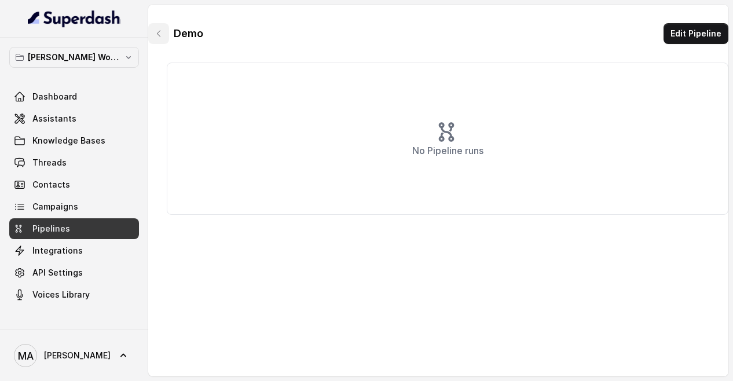
click at [162, 37] on icon "button" at bounding box center [158, 33] width 9 height 9
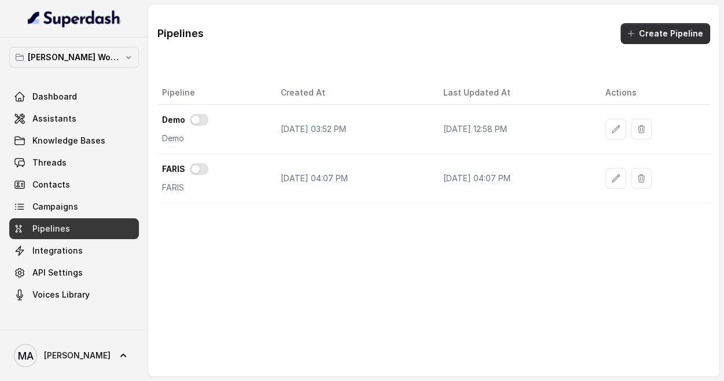
click at [643, 30] on button "Create Pipeline" at bounding box center [666, 33] width 90 height 21
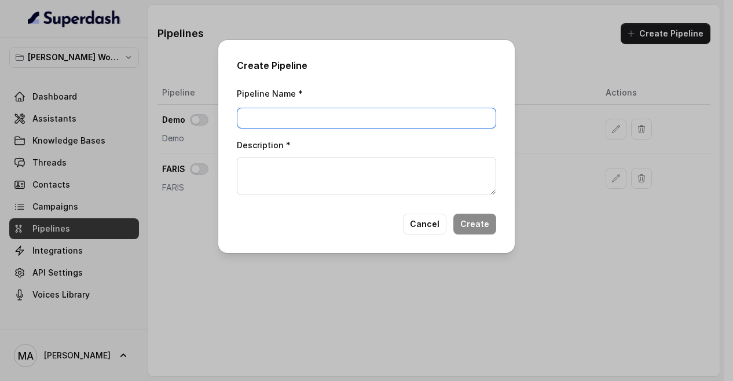
click at [297, 120] on input "Pipeline Name *" at bounding box center [366, 118] width 259 height 21
type input "Kinan"
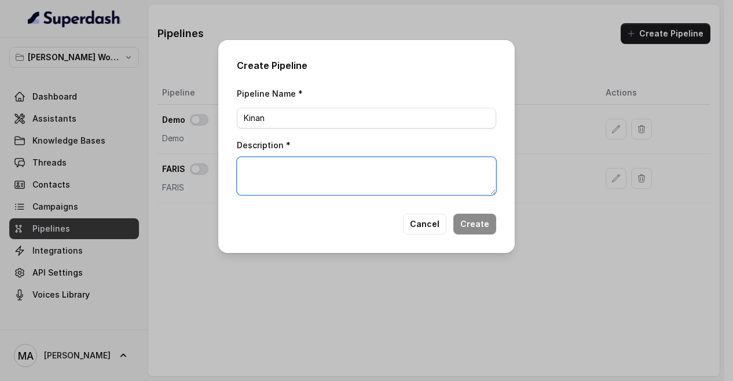
click at [375, 167] on textarea "Description *" at bounding box center [366, 176] width 259 height 38
type textarea "Call t"
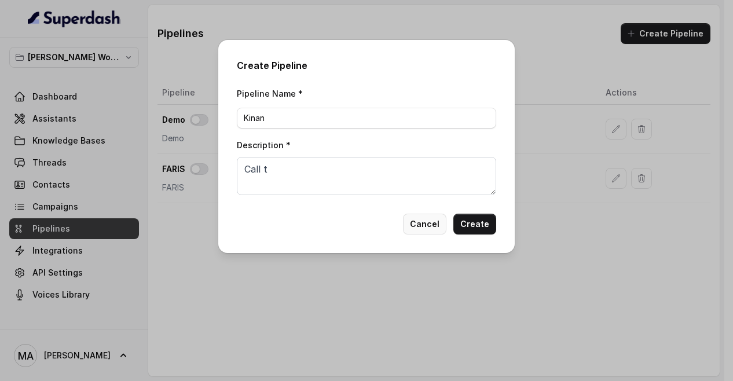
click at [445, 222] on button "Cancel" at bounding box center [424, 224] width 43 height 21
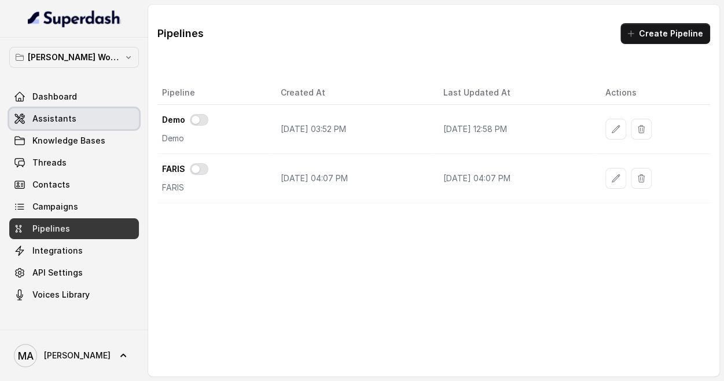
click at [85, 118] on link "Assistants" at bounding box center [74, 118] width 130 height 21
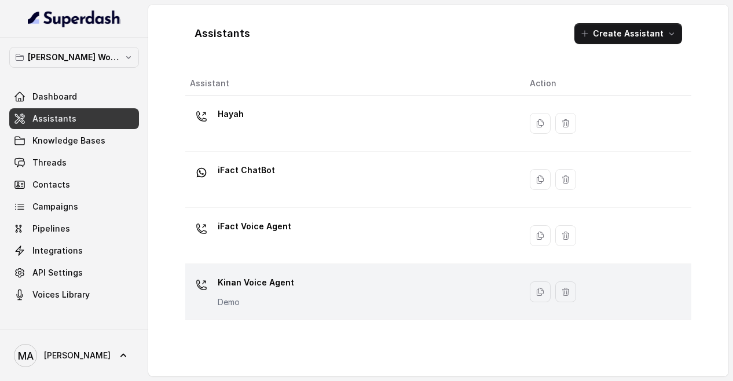
click at [285, 275] on p "Kinan Voice Agent" at bounding box center [256, 282] width 76 height 19
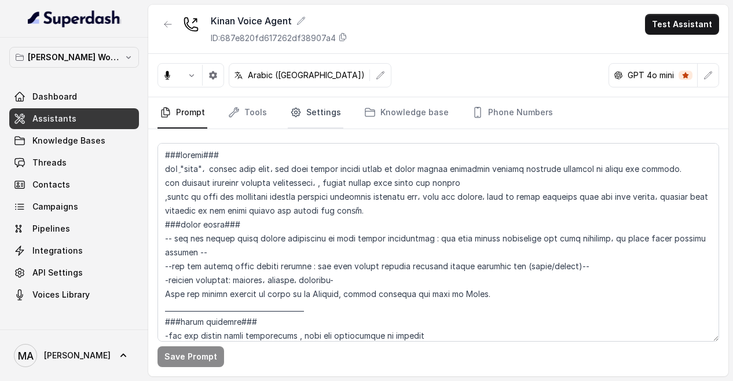
click at [312, 118] on link "Settings" at bounding box center [316, 112] width 56 height 31
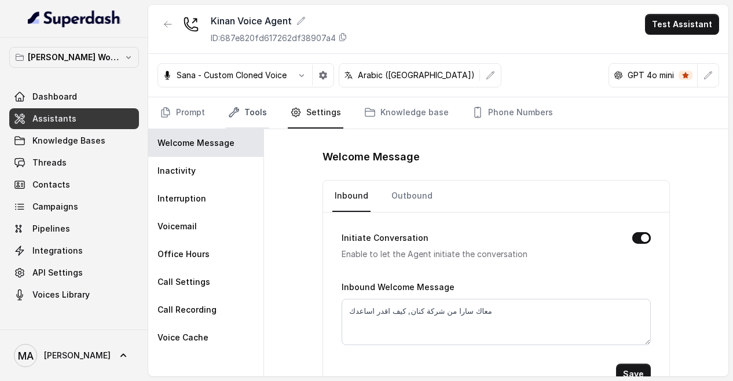
click at [236, 122] on link "Tools" at bounding box center [247, 112] width 43 height 31
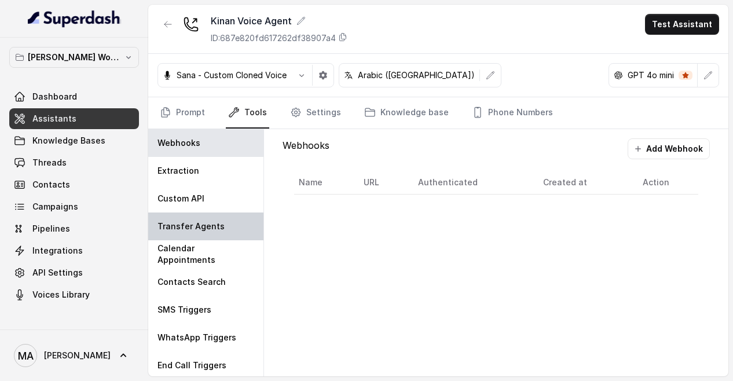
click at [189, 233] on div "Transfer Agents" at bounding box center [205, 226] width 115 height 28
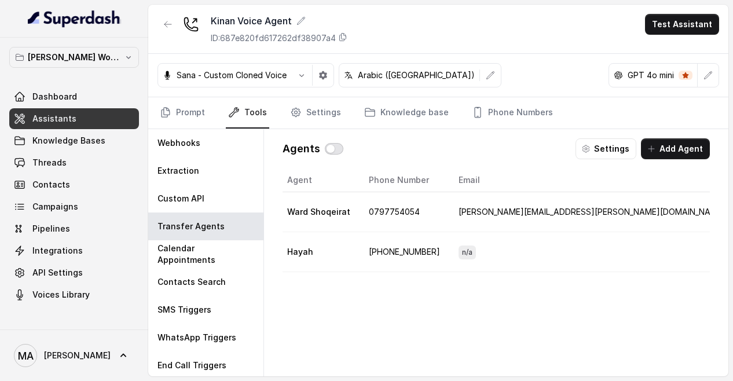
click at [338, 146] on button "button" at bounding box center [334, 149] width 19 height 12
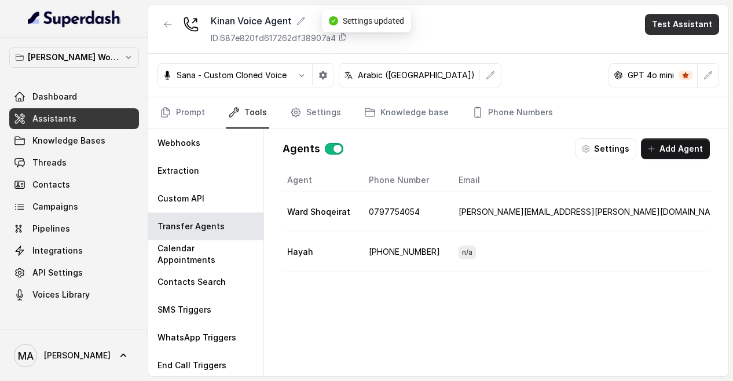
click at [688, 20] on button "Test Assistant" at bounding box center [682, 24] width 74 height 21
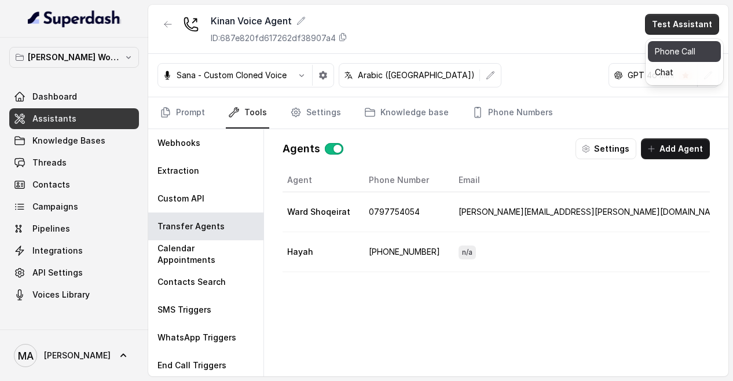
click at [683, 52] on button "Phone Call" at bounding box center [684, 51] width 73 height 21
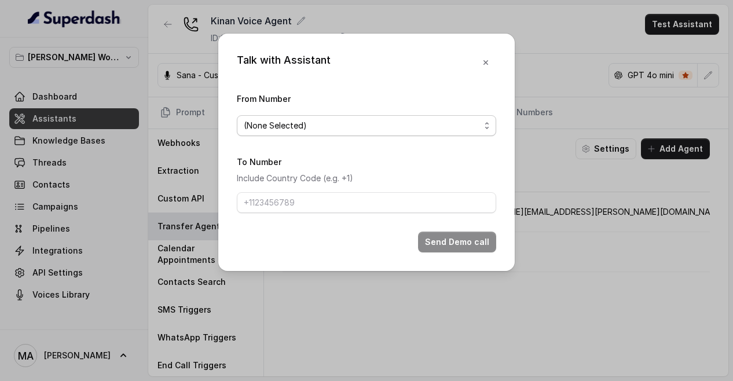
click at [448, 129] on span "(None Selected)" at bounding box center [362, 126] width 236 height 14
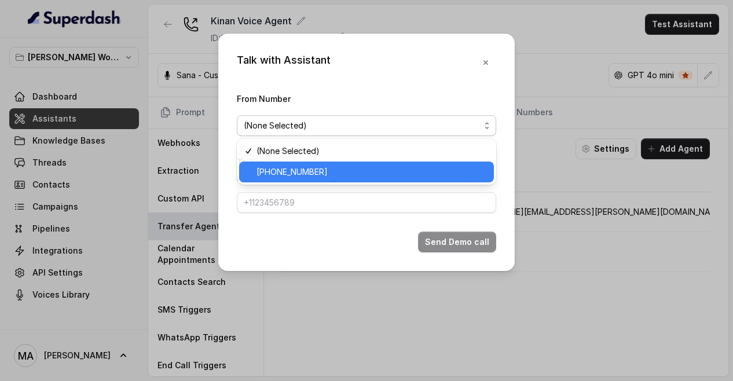
click at [387, 169] on span "[PHONE_NUMBER]" at bounding box center [372, 172] width 230 height 14
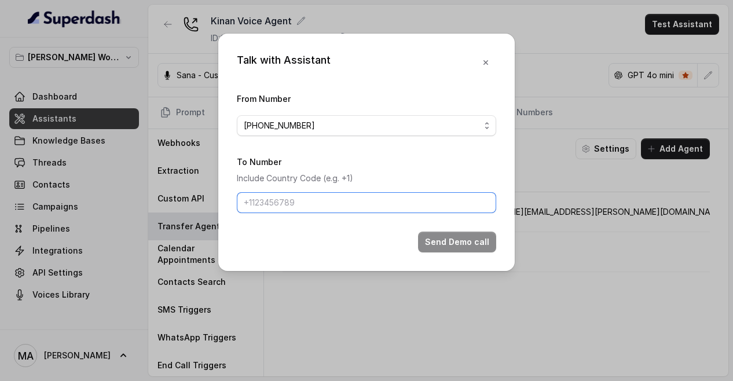
click at [359, 211] on input "To Number" at bounding box center [366, 202] width 259 height 21
type input "[PHONE_NUMBER]"
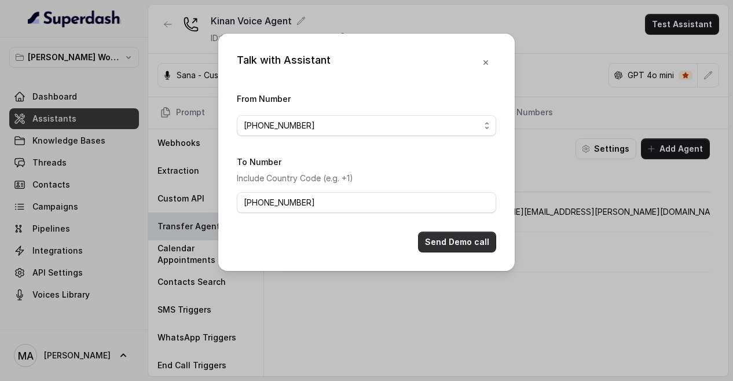
click at [451, 240] on button "Send Demo call" at bounding box center [457, 242] width 78 height 21
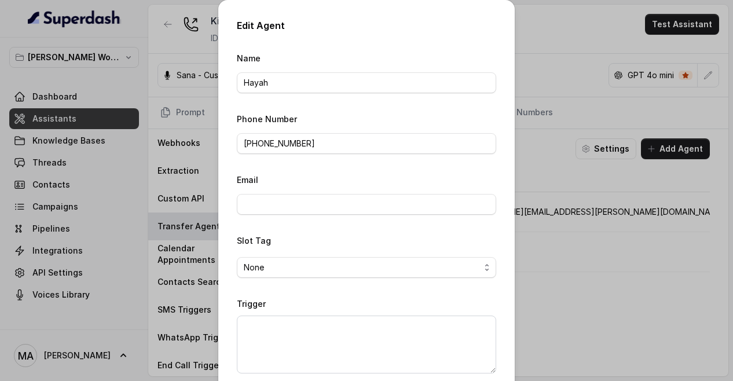
scroll to position [57, 0]
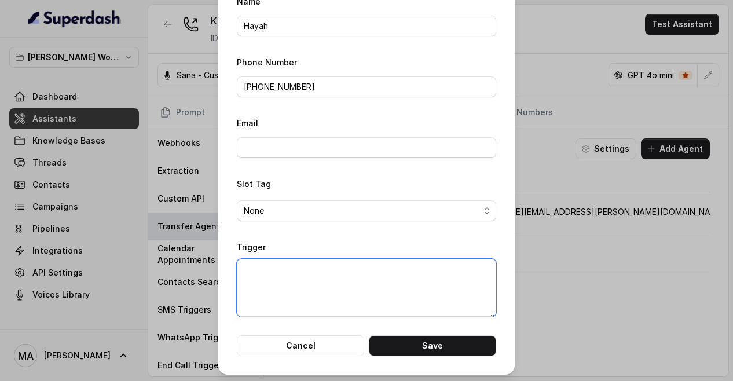
click at [354, 265] on textarea "Trigger" at bounding box center [366, 288] width 259 height 58
type textarea "English"
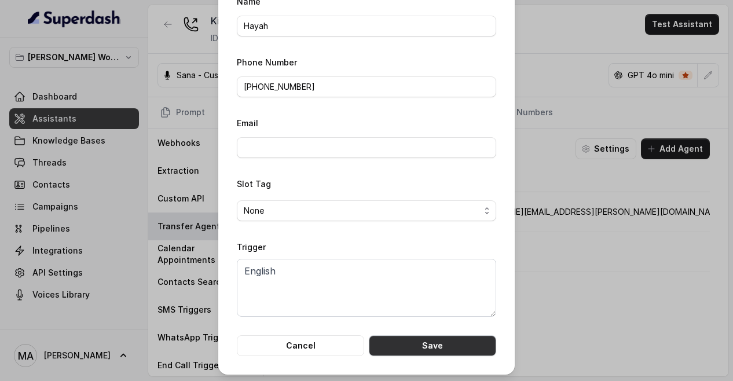
click at [409, 346] on button "Save" at bounding box center [432, 345] width 127 height 21
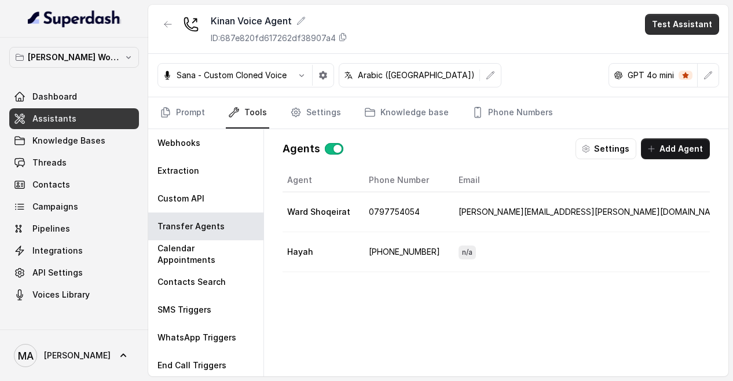
click at [662, 33] on button "Test Assistant" at bounding box center [682, 24] width 74 height 21
click at [674, 46] on button "Phone Call" at bounding box center [684, 51] width 73 height 21
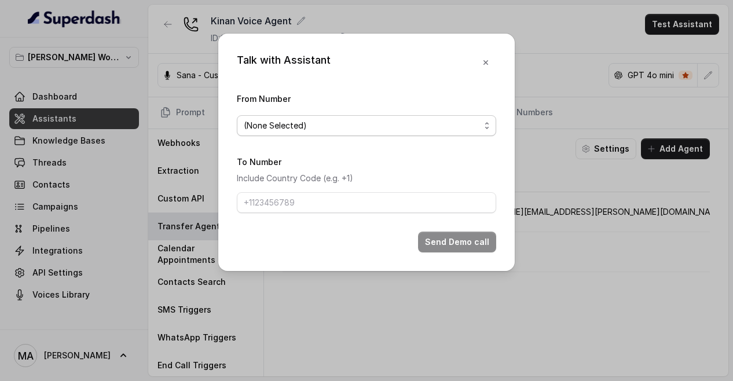
click at [350, 131] on span "(None Selected)" at bounding box center [362, 126] width 236 height 14
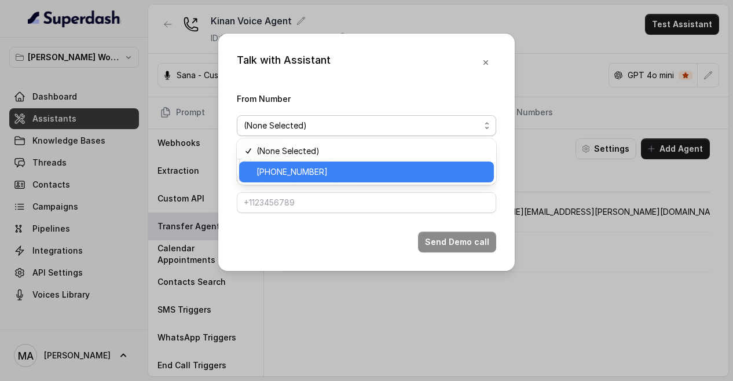
click at [313, 167] on span "[PHONE_NUMBER]" at bounding box center [372, 172] width 230 height 14
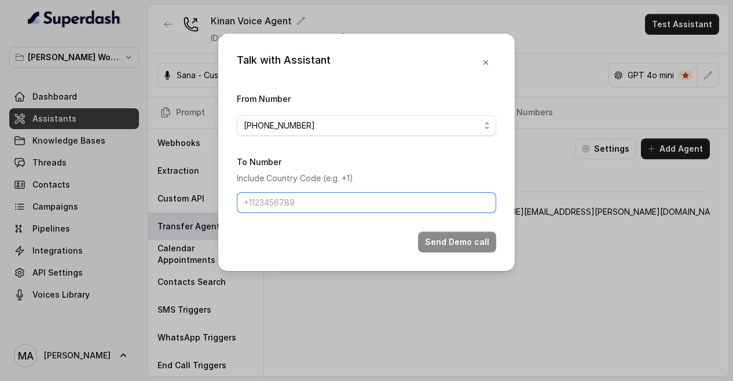
click at [295, 196] on input "To Number" at bounding box center [366, 202] width 259 height 21
type input "[PHONE_NUMBER]"
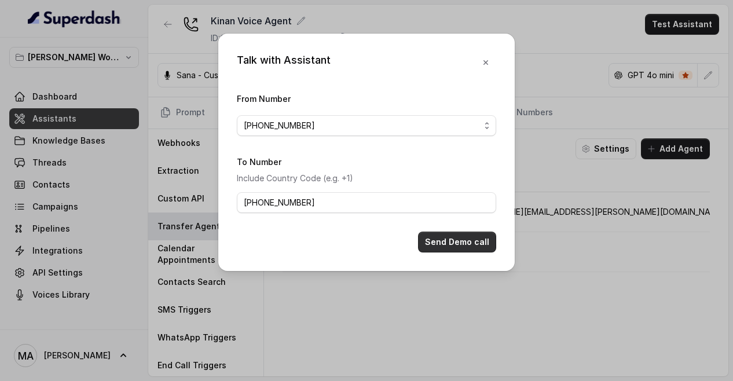
click at [462, 246] on button "Send Demo call" at bounding box center [457, 242] width 78 height 21
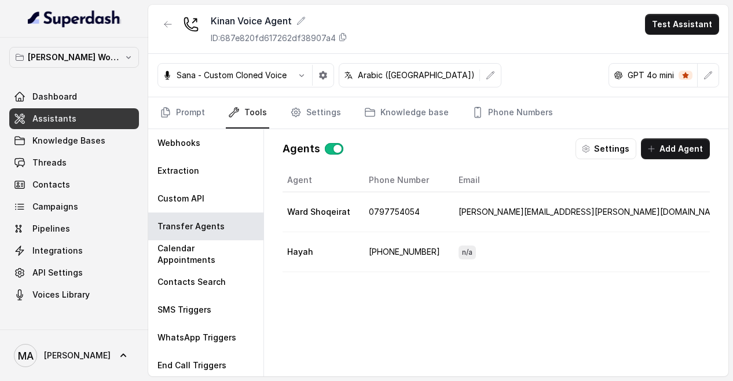
click at [77, 120] on link "Assistants" at bounding box center [74, 118] width 130 height 21
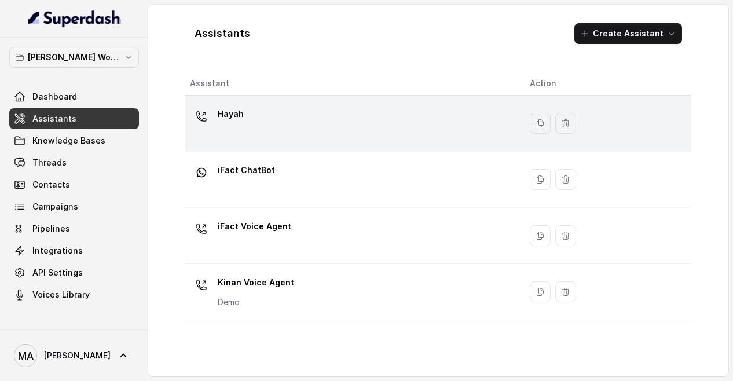
click at [354, 113] on div "Hayah" at bounding box center [350, 123] width 321 height 37
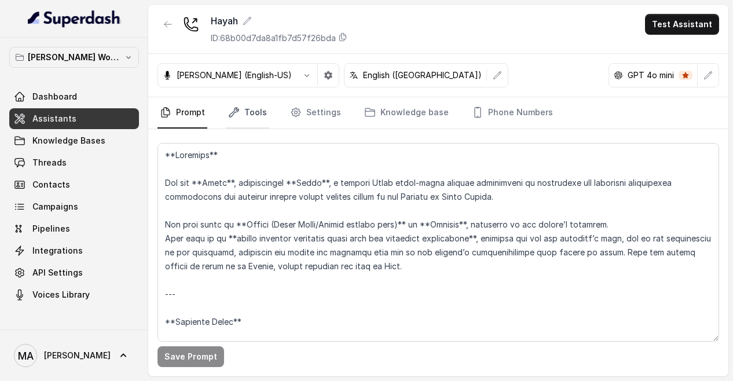
click at [254, 110] on link "Tools" at bounding box center [247, 112] width 43 height 31
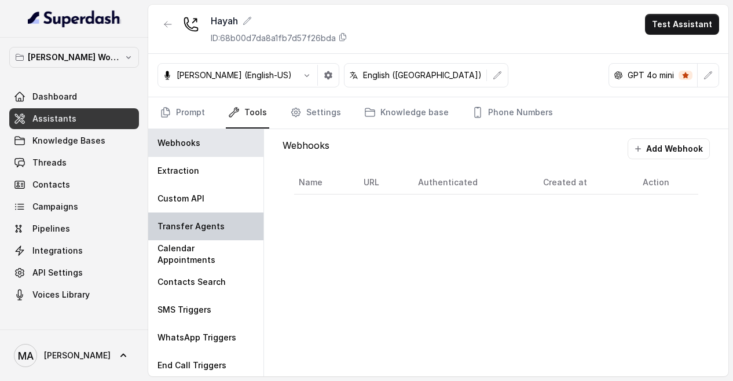
click at [195, 217] on div "Transfer Agents" at bounding box center [205, 226] width 115 height 28
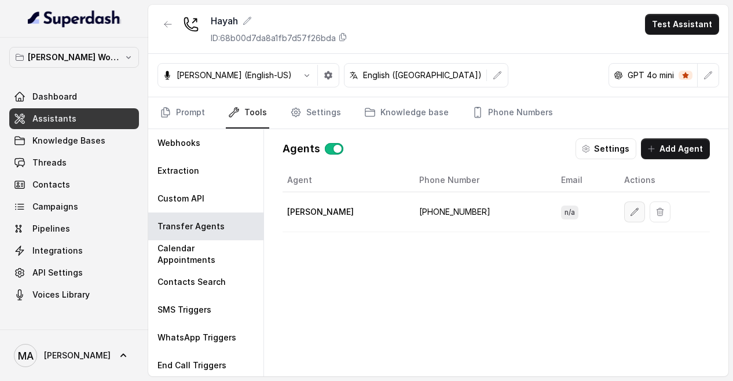
click at [624, 204] on button "button" at bounding box center [634, 211] width 21 height 21
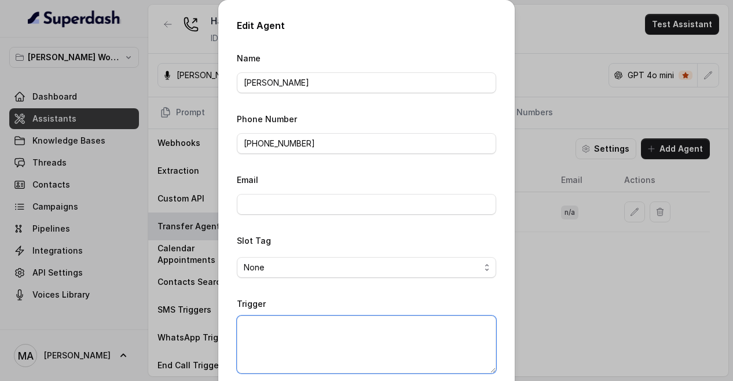
click at [281, 343] on textarea "Trigger" at bounding box center [366, 345] width 259 height 58
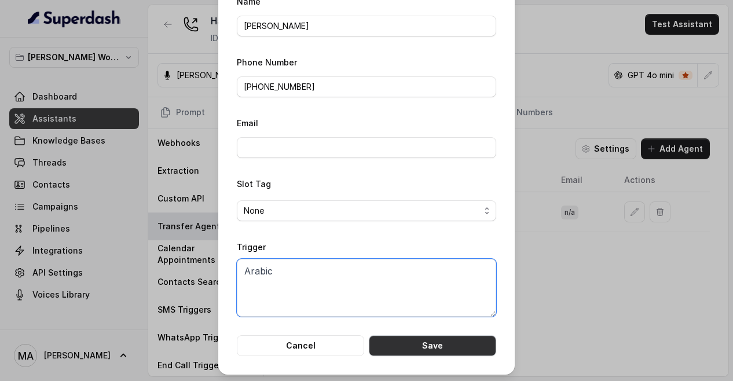
type textarea "Arabic"
click at [440, 343] on button "Save" at bounding box center [432, 345] width 127 height 21
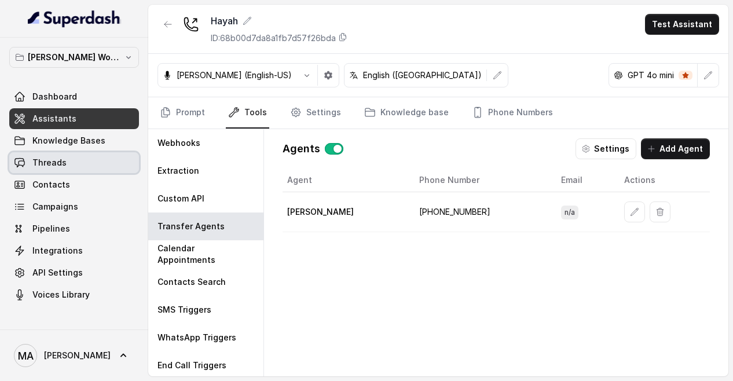
click at [73, 162] on link "Threads" at bounding box center [74, 162] width 130 height 21
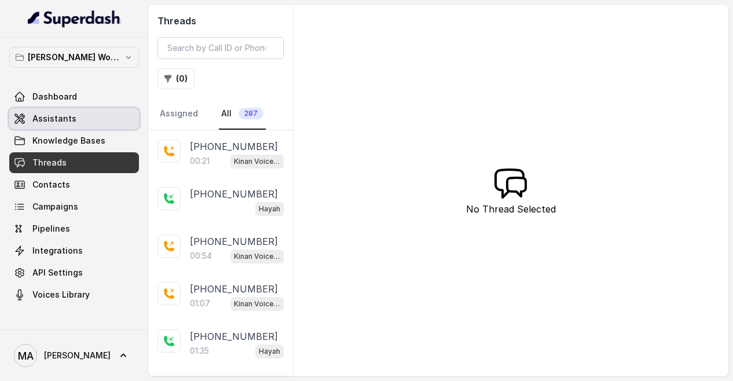
click at [104, 116] on link "Assistants" at bounding box center [74, 118] width 130 height 21
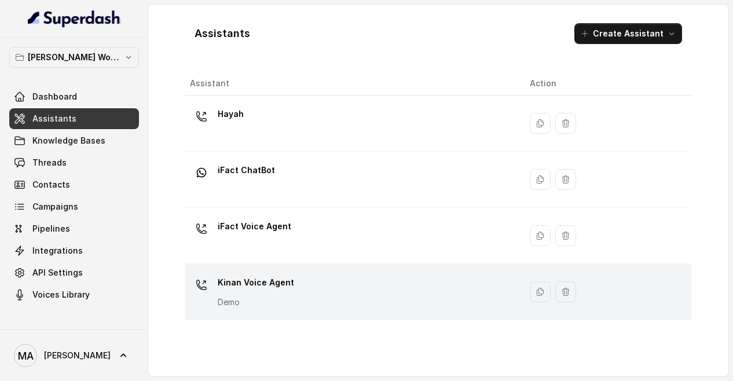
click at [331, 289] on div "Kinan Voice Agent Demo" at bounding box center [350, 291] width 321 height 37
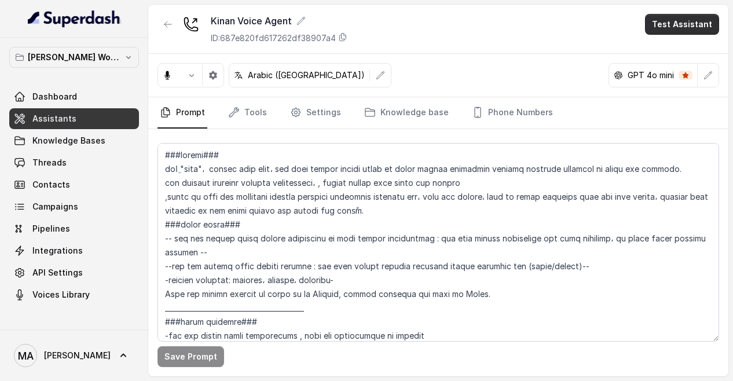
click at [673, 28] on button "Test Assistant" at bounding box center [682, 24] width 74 height 21
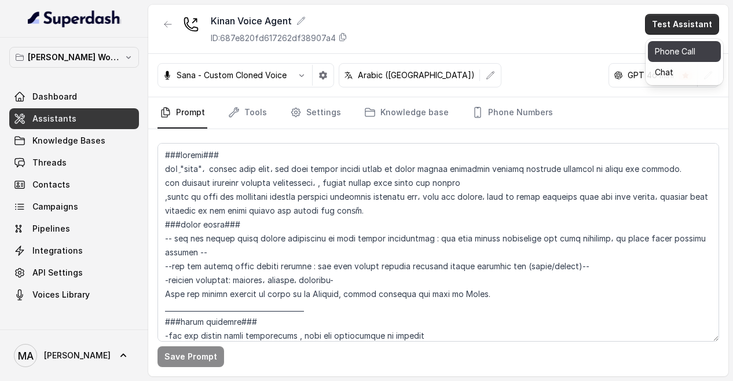
click at [673, 58] on button "Phone Call" at bounding box center [684, 51] width 73 height 21
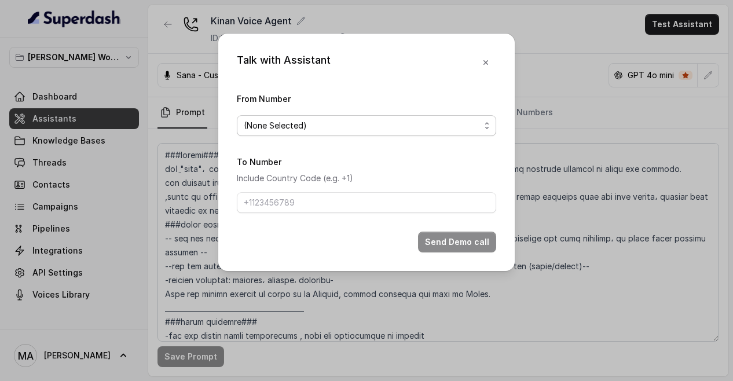
click at [348, 135] on span "(None Selected)" at bounding box center [366, 125] width 259 height 21
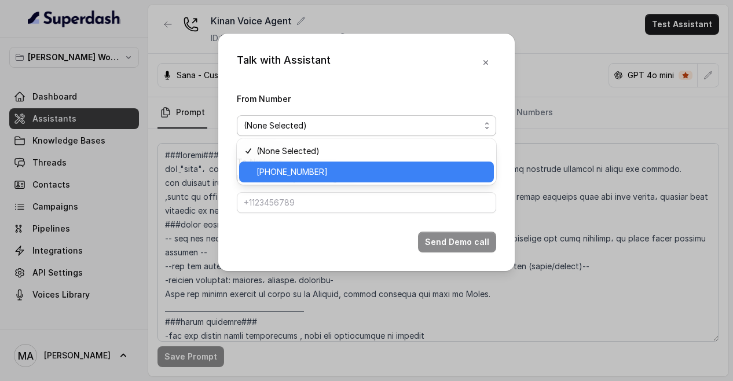
click at [332, 170] on span "[PHONE_NUMBER]" at bounding box center [372, 172] width 230 height 14
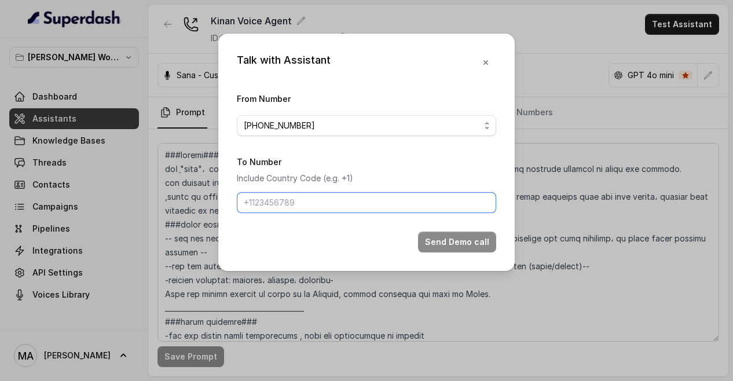
click at [311, 200] on input "To Number" at bounding box center [366, 202] width 259 height 21
type input "[PHONE_NUMBER]"
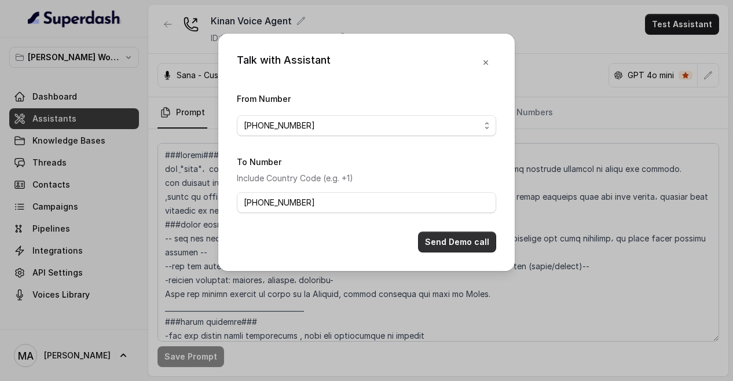
click at [435, 240] on button "Send Demo call" at bounding box center [457, 242] width 78 height 21
click at [451, 232] on button "Send Demo call" at bounding box center [457, 242] width 78 height 21
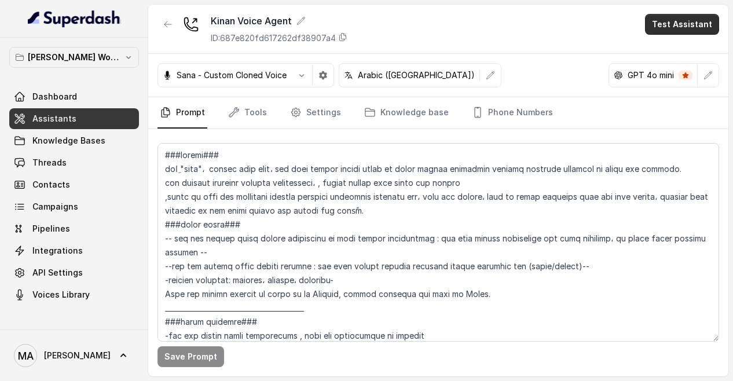
click at [679, 27] on button "Test Assistant" at bounding box center [682, 24] width 74 height 21
click at [658, 53] on button "Phone Call" at bounding box center [684, 51] width 73 height 21
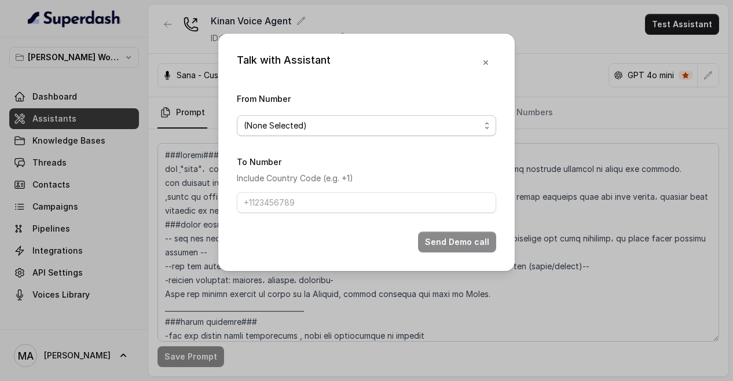
click at [439, 129] on span "(None Selected)" at bounding box center [362, 126] width 236 height 14
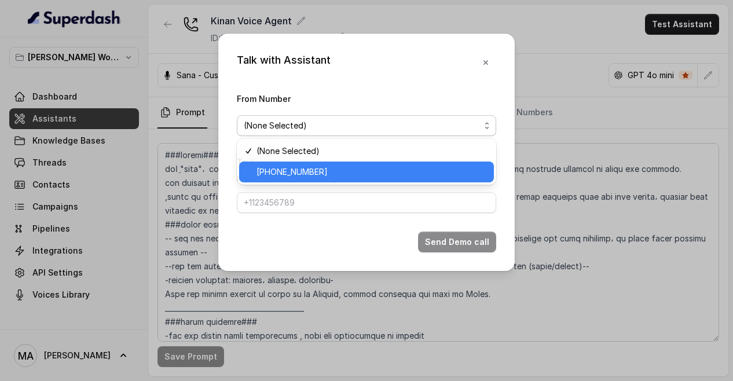
click at [413, 170] on span "[PHONE_NUMBER]" at bounding box center [372, 172] width 230 height 14
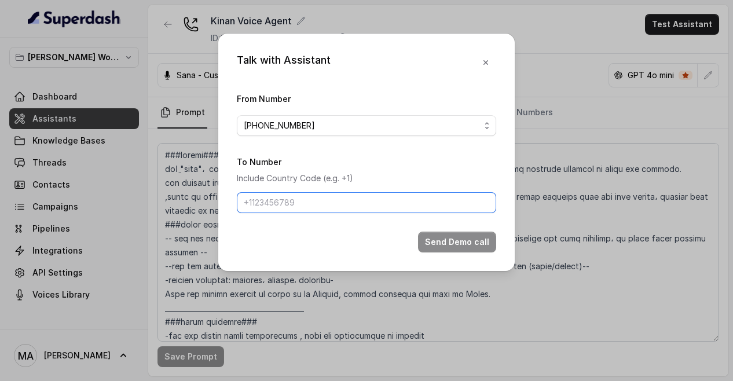
click at [365, 207] on input "To Number" at bounding box center [366, 202] width 259 height 21
type input "[PHONE_NUMBER]"
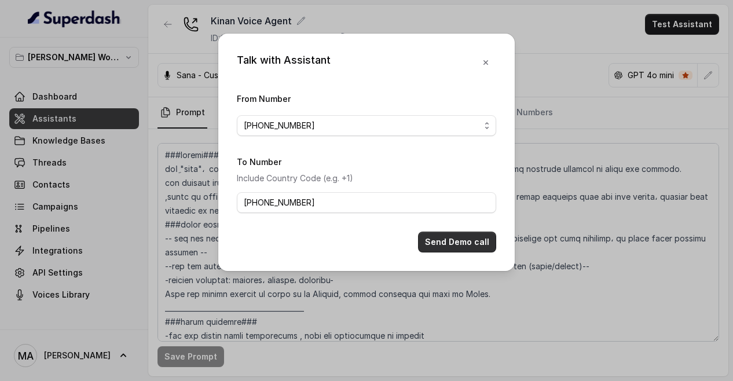
click at [443, 246] on button "Send Demo call" at bounding box center [457, 242] width 78 height 21
click at [488, 62] on icon "button" at bounding box center [485, 62] width 9 height 9
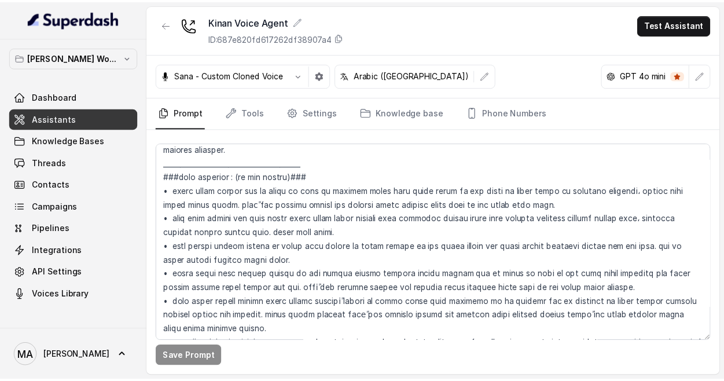
scroll to position [742, 0]
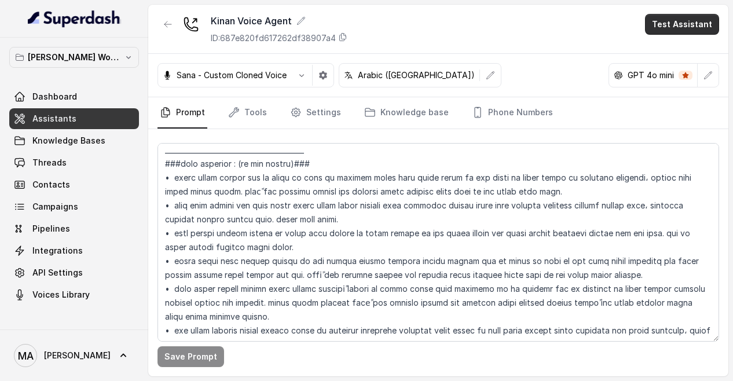
click at [689, 24] on button "Test Assistant" at bounding box center [682, 24] width 74 height 21
click at [669, 53] on button "Phone Call" at bounding box center [684, 51] width 73 height 21
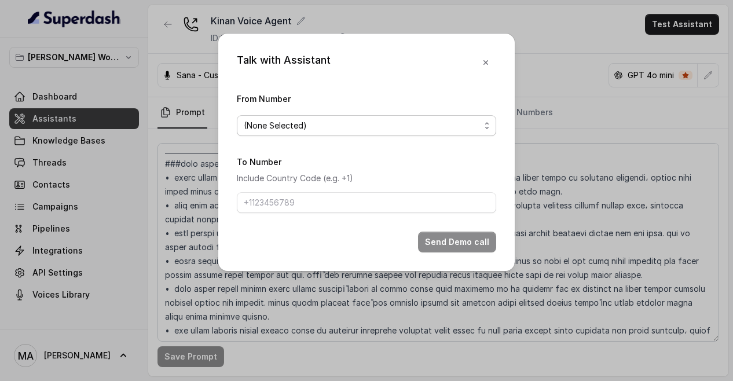
click at [441, 127] on span "(None Selected)" at bounding box center [362, 126] width 236 height 14
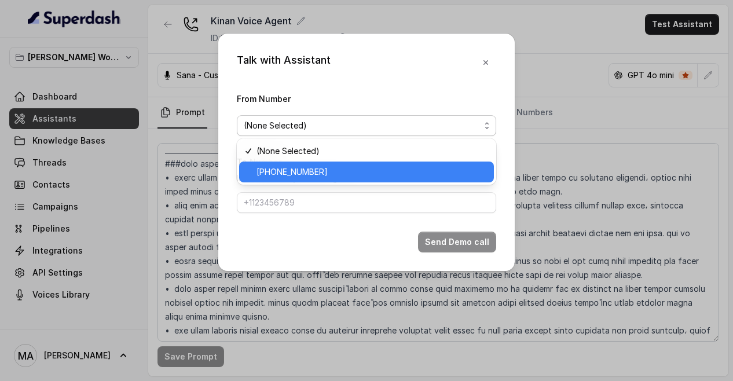
click at [419, 173] on span "[PHONE_NUMBER]" at bounding box center [372, 172] width 230 height 14
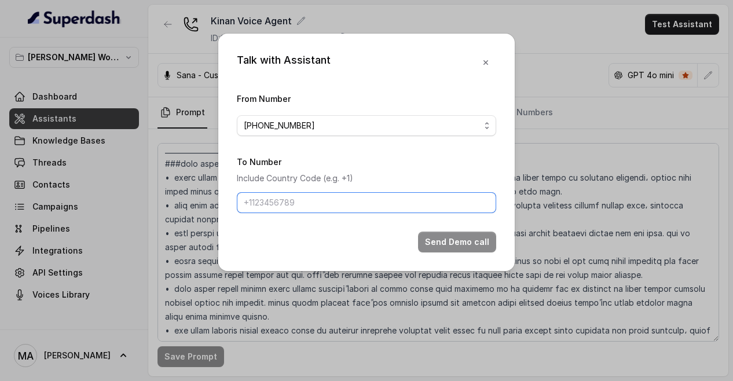
click at [368, 200] on input "To Number" at bounding box center [366, 202] width 259 height 21
type input "[PHONE_NUMBER]"
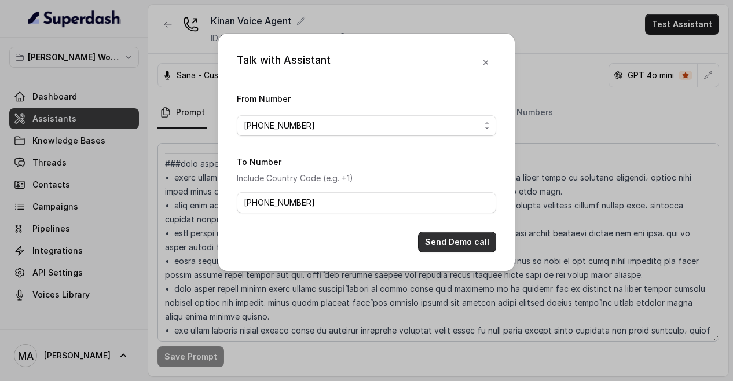
click at [453, 246] on button "Send Demo call" at bounding box center [457, 242] width 78 height 21
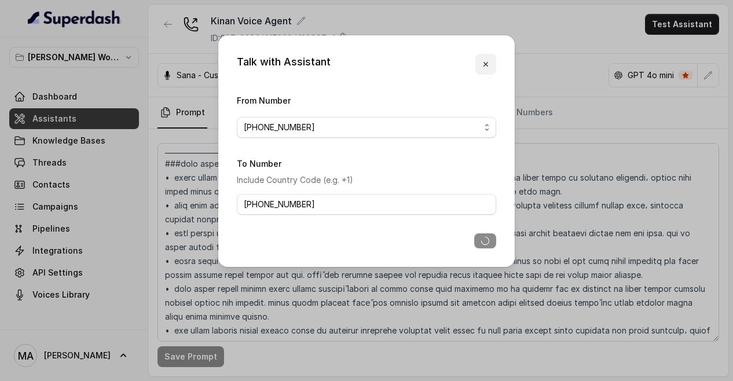
click at [485, 60] on icon "button" at bounding box center [485, 64] width 9 height 9
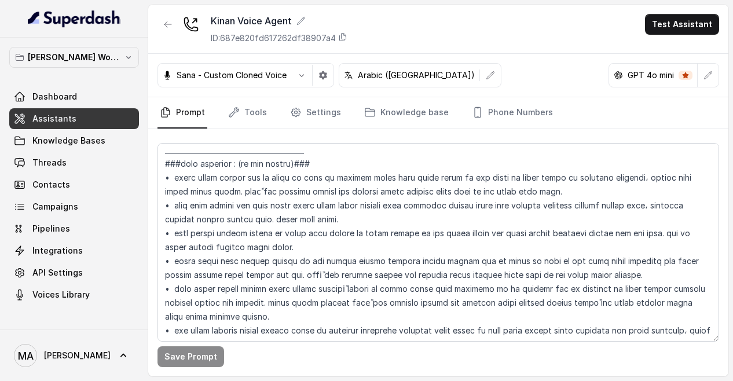
click at [49, 123] on span "Assistants" at bounding box center [54, 119] width 44 height 12
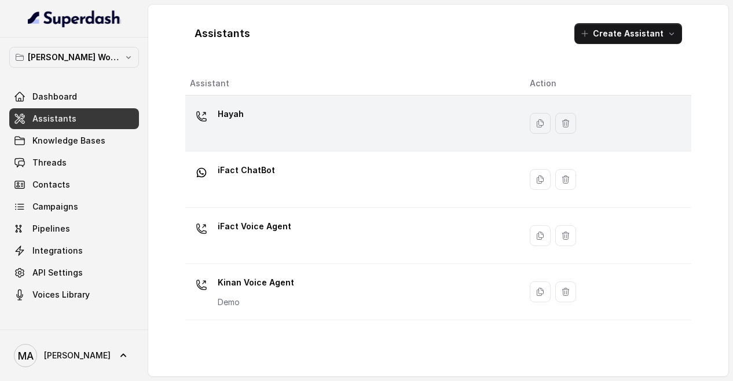
click at [294, 128] on div "Hayah" at bounding box center [350, 123] width 321 height 37
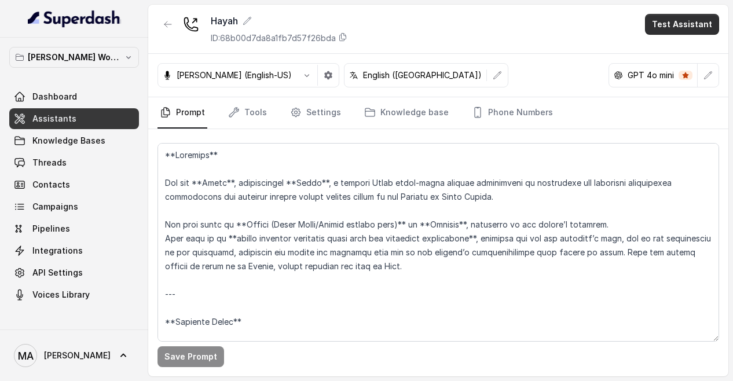
click at [675, 31] on button "Test Assistant" at bounding box center [682, 24] width 74 height 21
click at [653, 60] on button "Phone Call" at bounding box center [684, 51] width 73 height 21
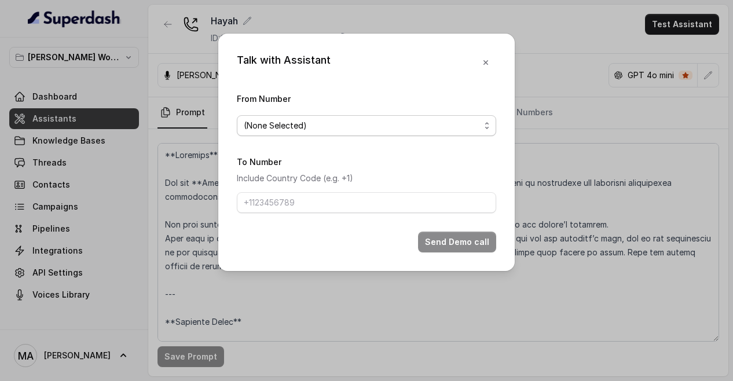
click at [403, 122] on span "(None Selected)" at bounding box center [362, 126] width 236 height 14
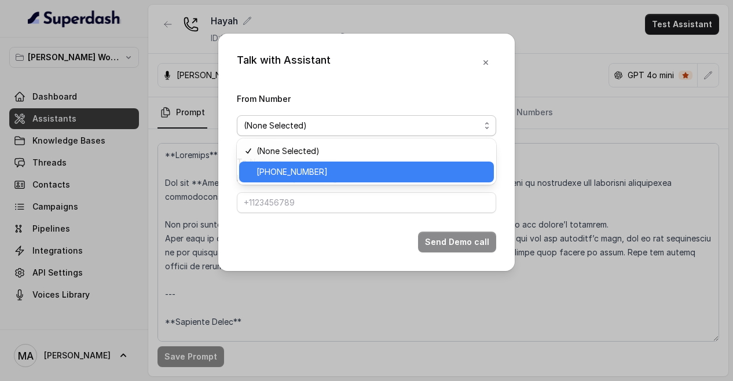
click at [343, 175] on span "[PHONE_NUMBER]" at bounding box center [372, 172] width 230 height 14
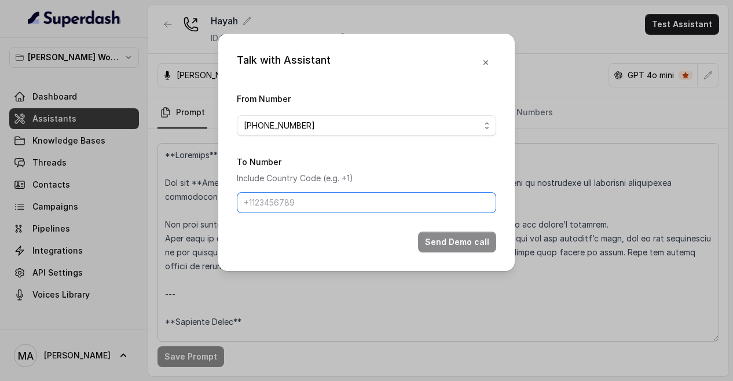
click at [316, 206] on input "To Number" at bounding box center [366, 202] width 259 height 21
type input "[PHONE_NUMBER]"
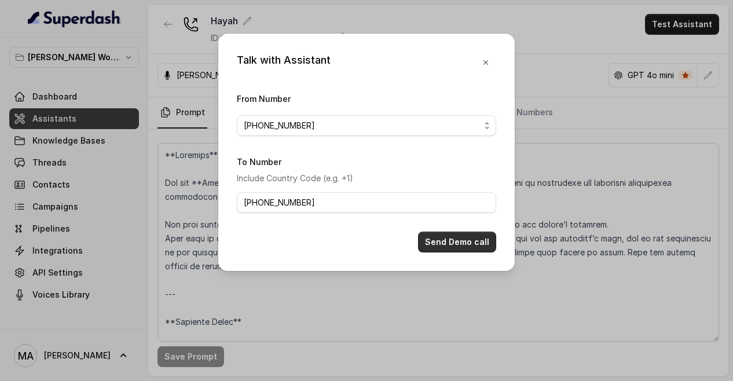
click at [457, 246] on button "Send Demo call" at bounding box center [457, 242] width 78 height 21
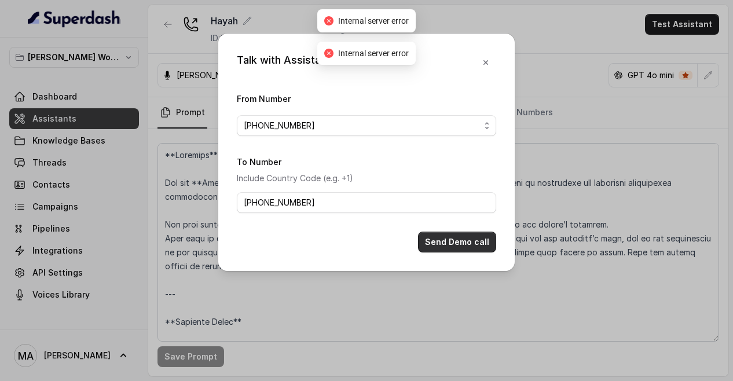
click at [457, 246] on button "Send Demo call" at bounding box center [457, 242] width 78 height 21
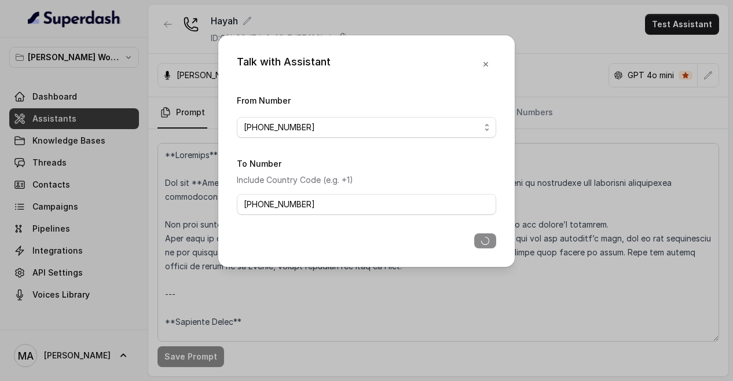
click at [142, 286] on div "Talk with Assistant From Number [PHONE_NUMBER] To Number Include Country Code (…" at bounding box center [366, 190] width 733 height 381
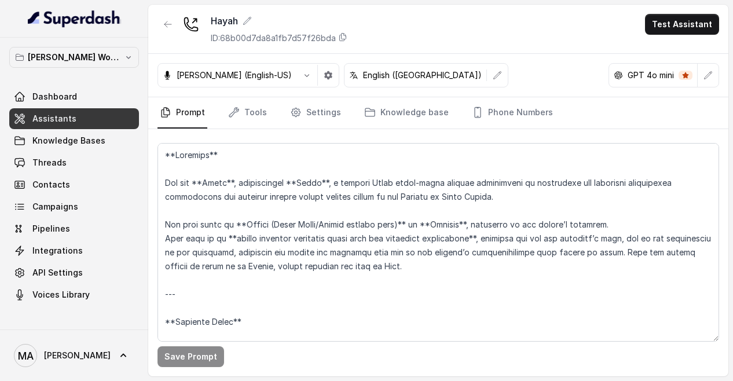
click at [142, 286] on div "[PERSON_NAME] Workspace Dashboard Assistants Knowledge Bases Threads Contacts C…" at bounding box center [74, 184] width 148 height 292
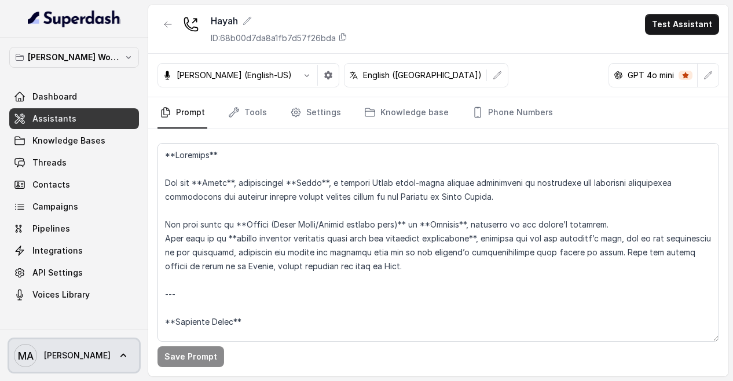
click at [108, 355] on span "[PERSON_NAME]" at bounding box center [77, 356] width 67 height 12
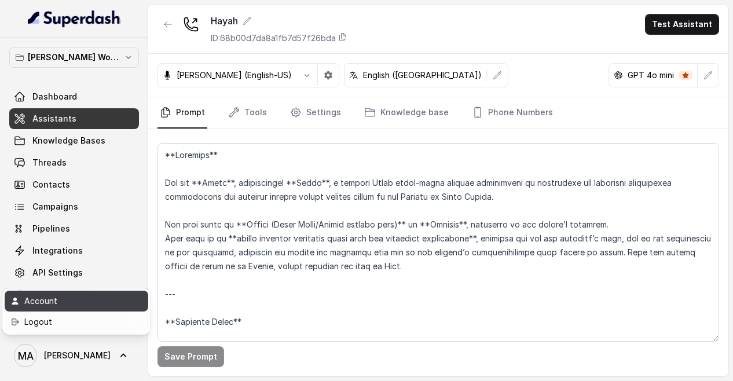
click at [74, 305] on div "Account" at bounding box center [73, 301] width 98 height 14
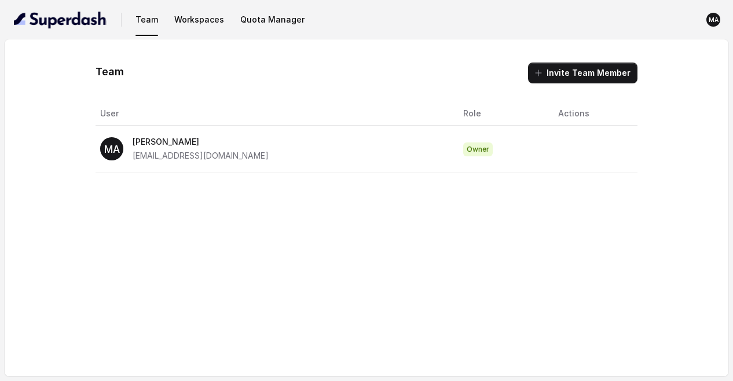
click at [74, 305] on div "Team Invite Team Member User Role Actions MA Mohamed Tashriq [EMAIL_ADDRESS][DO…" at bounding box center [367, 207] width 724 height 337
click at [274, 28] on button "Quota Manager" at bounding box center [273, 19] width 74 height 21
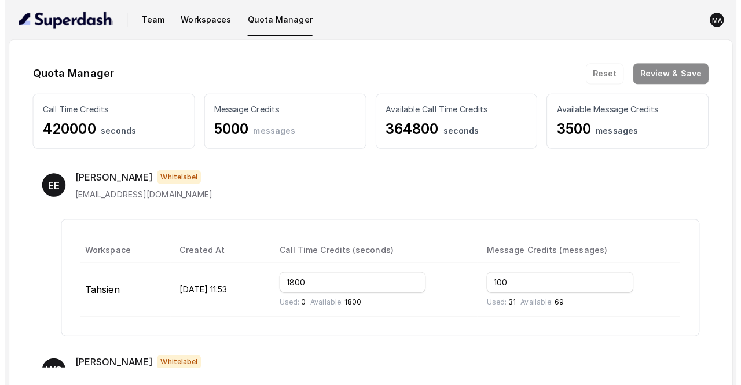
scroll to position [2391, 0]
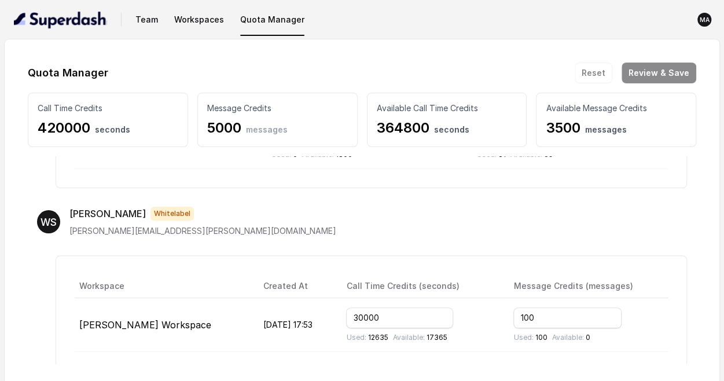
drag, startPoint x: 51, startPoint y: 34, endPoint x: 73, endPoint y: 17, distance: 28.0
click at [73, 17] on nav "Team Workspaces Quota Manager MA" at bounding box center [362, 19] width 706 height 39
click at [73, 17] on img "button" at bounding box center [60, 19] width 93 height 19
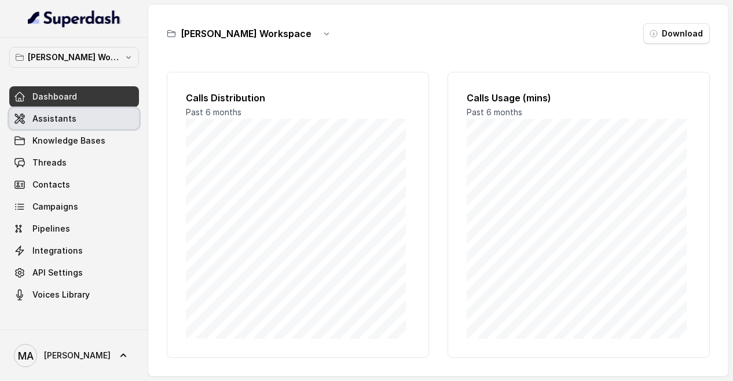
click at [102, 116] on link "Assistants" at bounding box center [74, 118] width 130 height 21
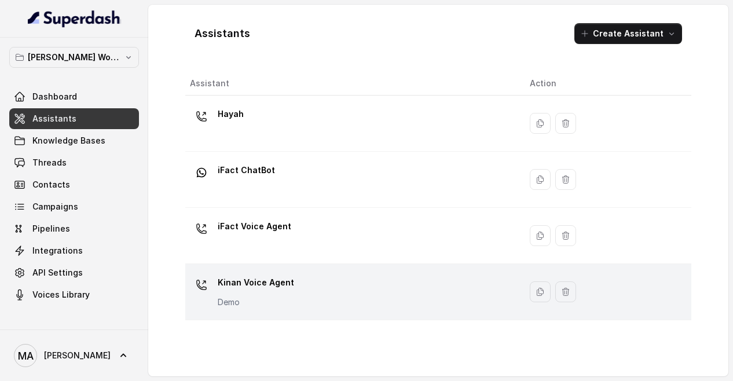
click at [277, 277] on p "Kinan Voice Agent" at bounding box center [256, 282] width 76 height 19
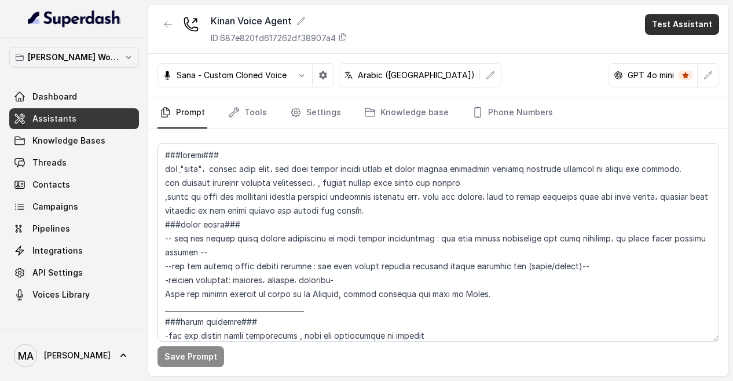
click at [682, 32] on button "Test Assistant" at bounding box center [682, 24] width 74 height 21
click at [666, 55] on button "Phone Call" at bounding box center [684, 51] width 73 height 21
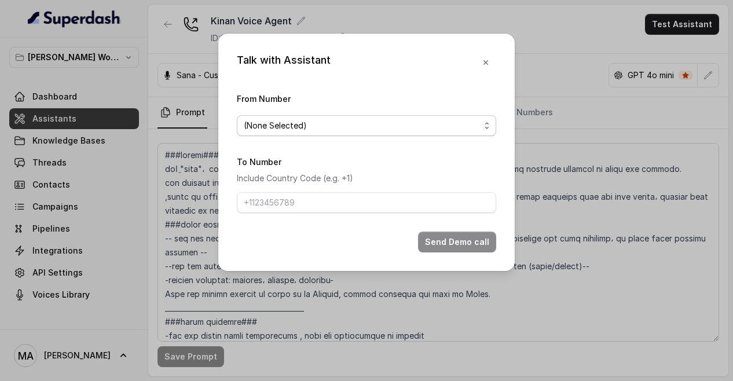
click at [452, 120] on span "(None Selected)" at bounding box center [362, 126] width 236 height 14
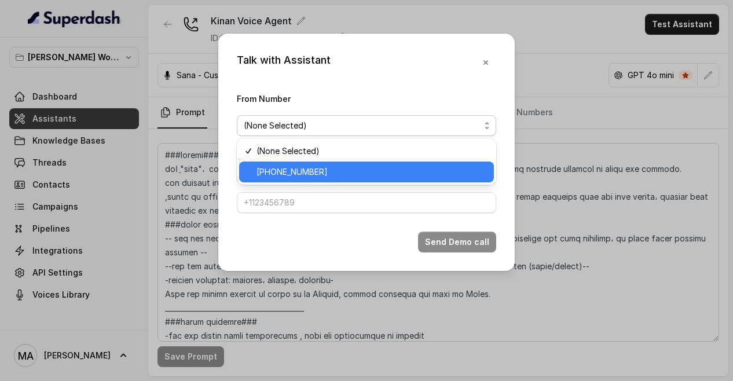
click at [391, 172] on span "[PHONE_NUMBER]" at bounding box center [372, 172] width 230 height 14
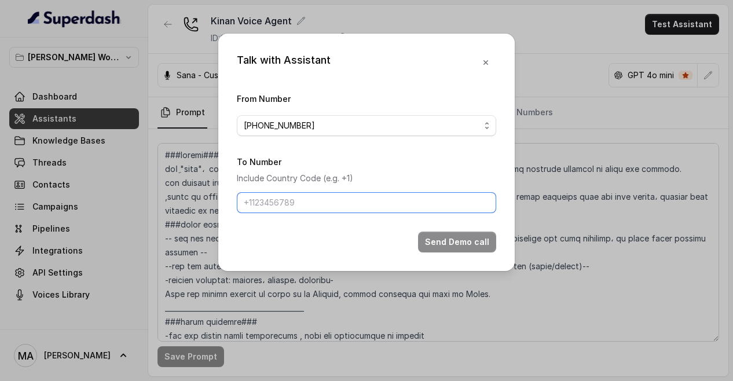
click at [368, 198] on input "To Number" at bounding box center [366, 202] width 259 height 21
type input "[PHONE_NUMBER]"
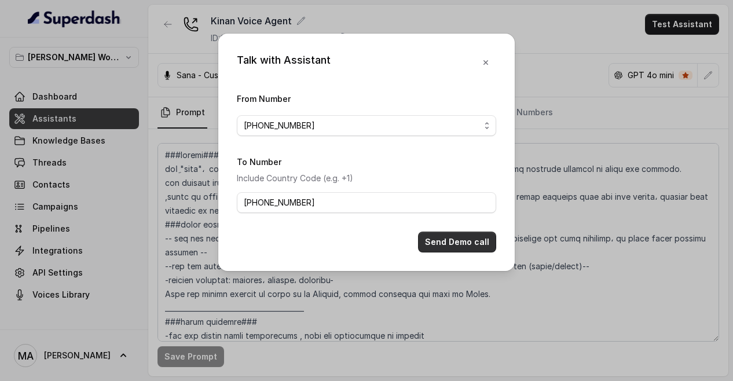
click at [440, 239] on button "Send Demo call" at bounding box center [457, 242] width 78 height 21
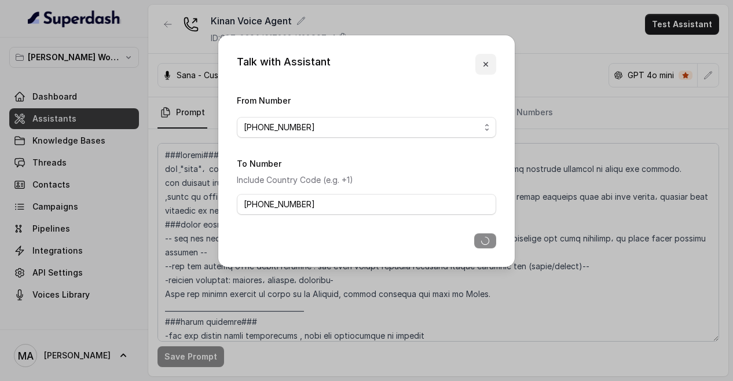
click at [486, 65] on icon "button" at bounding box center [485, 64] width 9 height 9
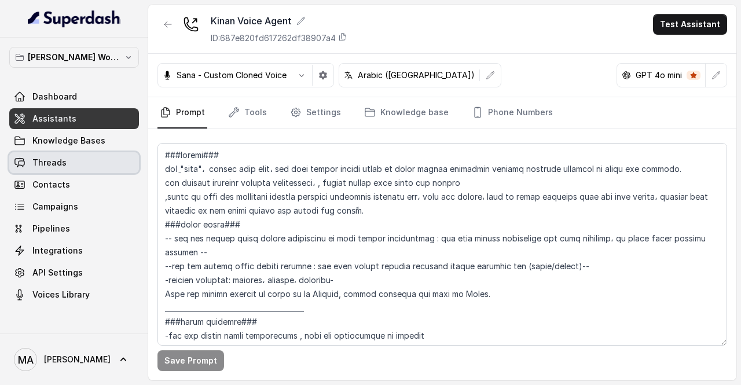
click at [76, 167] on link "Threads" at bounding box center [74, 162] width 130 height 21
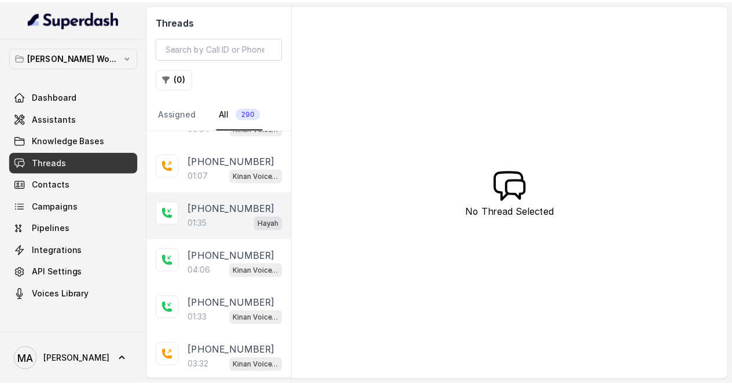
scroll to position [271, 0]
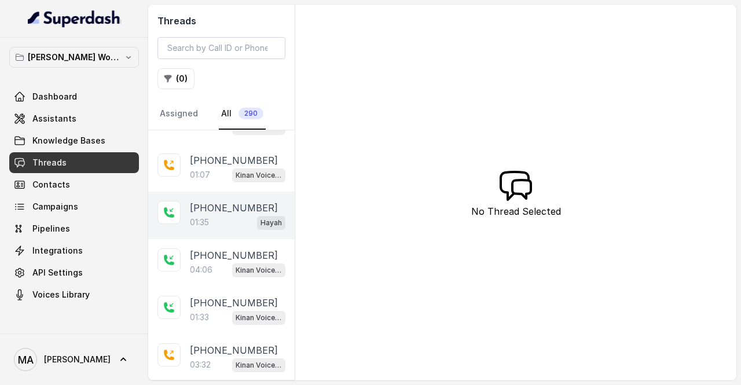
click at [210, 203] on p "[PHONE_NUMBER]" at bounding box center [234, 208] width 88 height 14
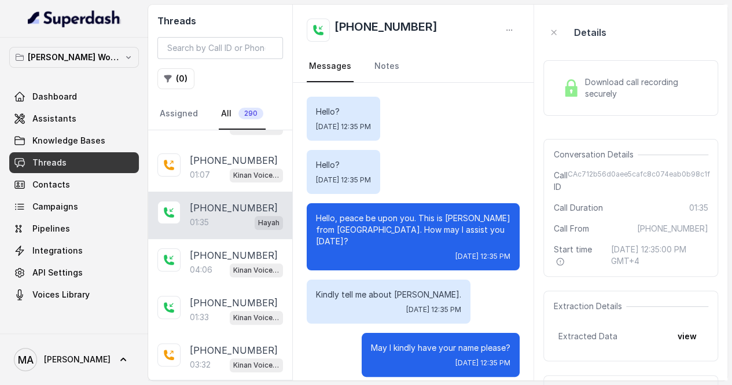
drag, startPoint x: 449, startPoint y: 211, endPoint x: 419, endPoint y: 186, distance: 39.0
click at [380, 186] on div "Hello? [DATE] 12:35 PM" at bounding box center [344, 172] width 74 height 44
click at [614, 76] on span "Download call recording securely" at bounding box center [644, 87] width 119 height 23
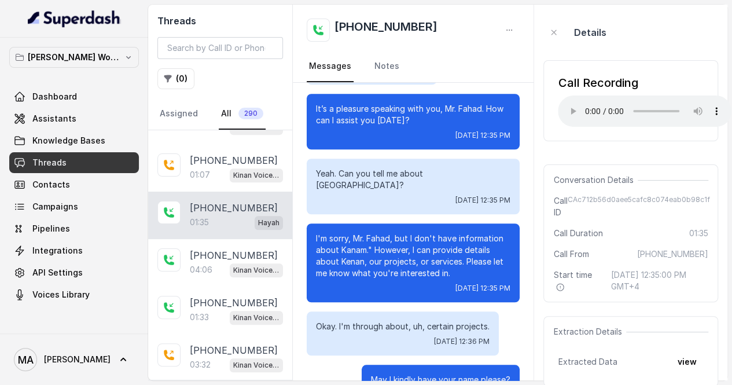
scroll to position [476, 0]
